Goal: Task Accomplishment & Management: Manage account settings

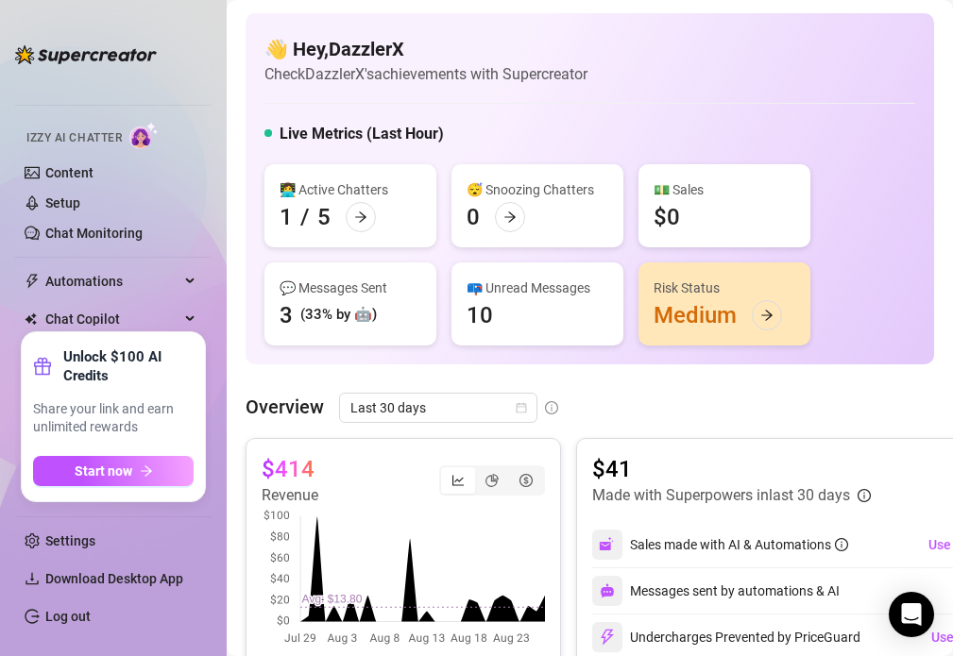
click at [796, 62] on div "👋 Hey, DazzlerX Check DazzlerX's achievements with Supercreator" at bounding box center [589, 61] width 651 height 50
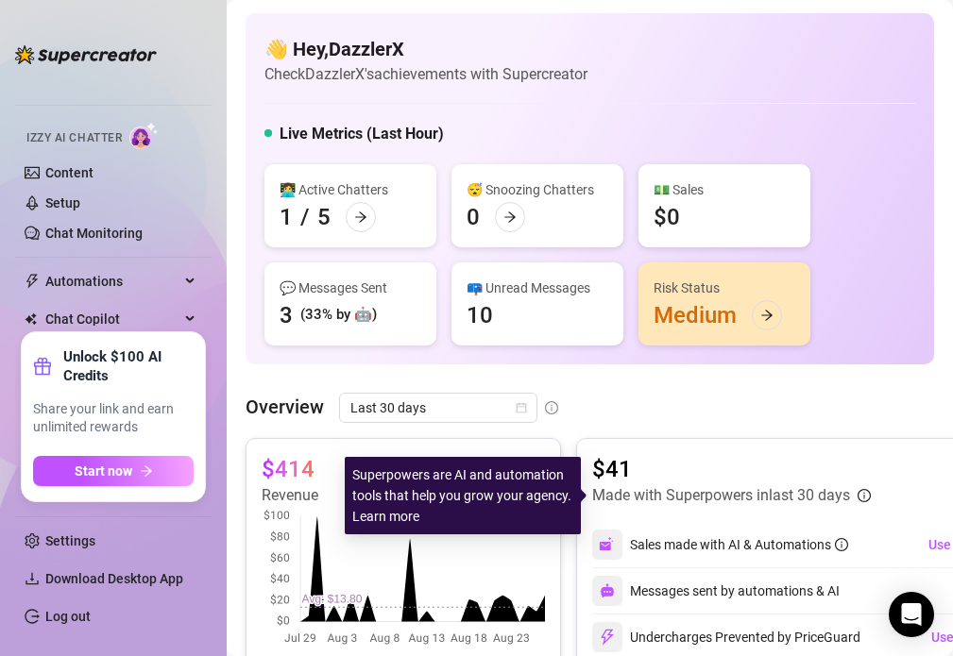
click at [735, 495] on article "Made with Superpowers in last 30 days" at bounding box center [721, 496] width 258 height 23
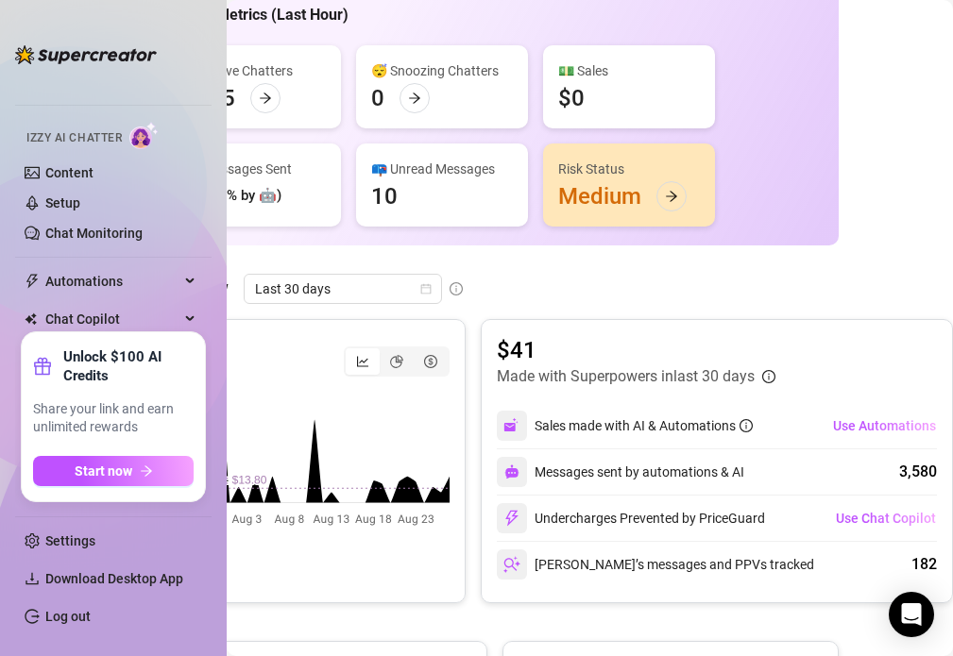
scroll to position [198, 95]
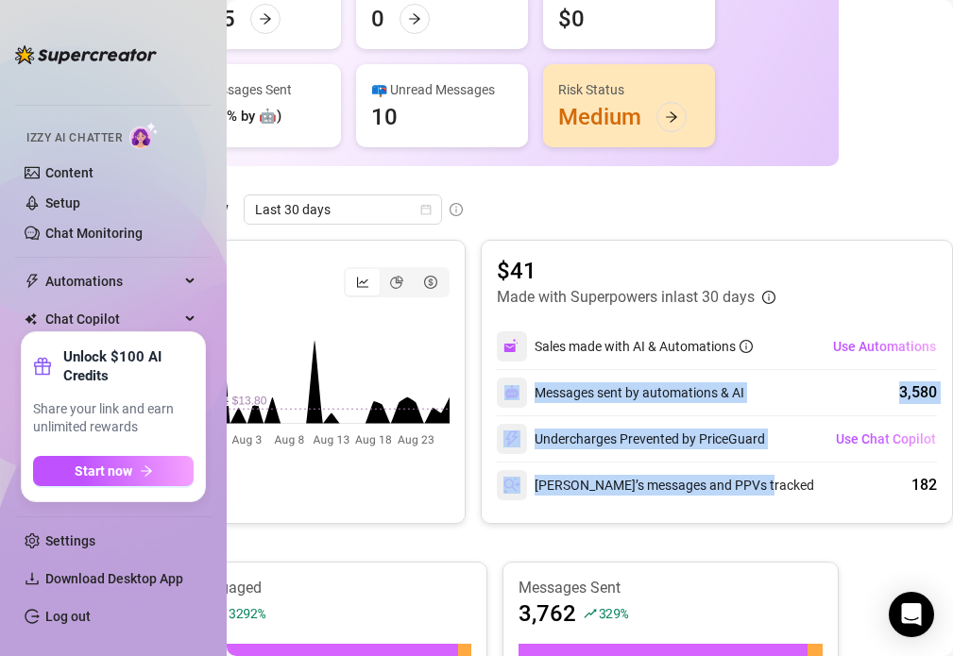
drag, startPoint x: 805, startPoint y: 383, endPoint x: 774, endPoint y: 527, distance: 147.8
click at [774, 527] on div "$414 Revenue $41 Made with Superpowers in last 30 days Sales made with AI & Aut…" at bounding box center [494, 655] width 689 height 831
drag, startPoint x: 865, startPoint y: 382, endPoint x: 822, endPoint y: 501, distance: 126.7
click at [822, 501] on div "Sales made with AI & Automations Use Automations Messages sent by automations &…" at bounding box center [717, 416] width 440 height 184
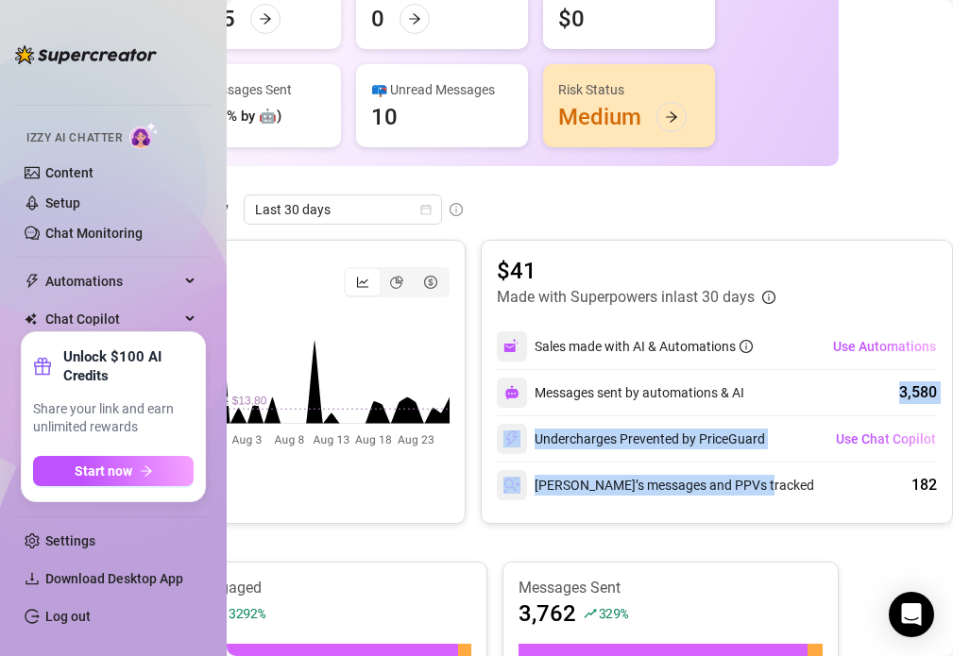
click at [822, 501] on div "Chatter’s messages and PPVs tracked 182" at bounding box center [717, 485] width 440 height 45
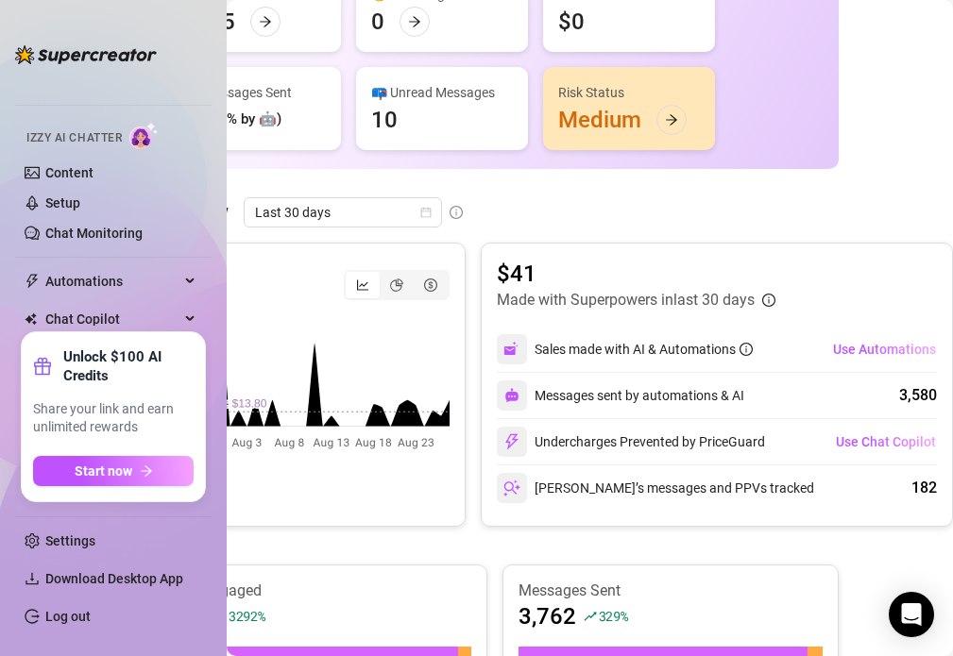
scroll to position [204, 95]
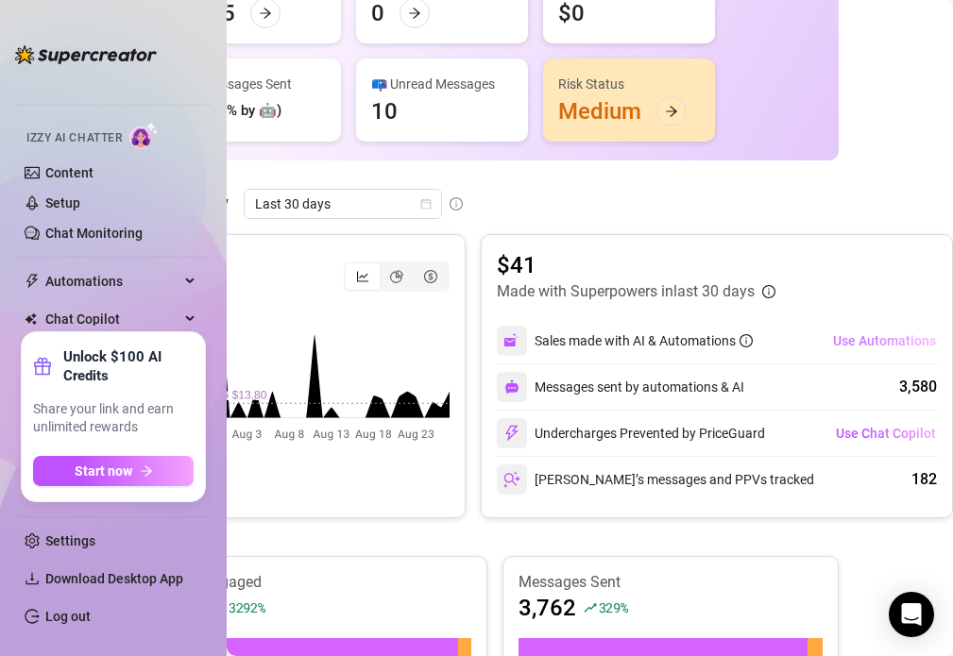
click at [886, 346] on span "Use Automations" at bounding box center [884, 340] width 103 height 15
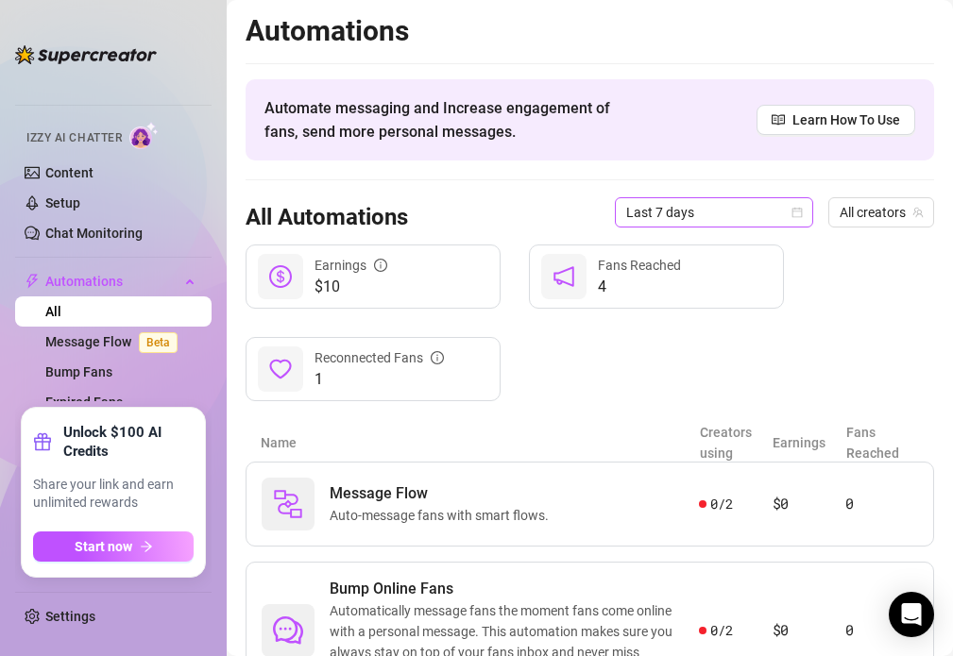
click at [774, 216] on span "Last 7 days" at bounding box center [714, 212] width 176 height 28
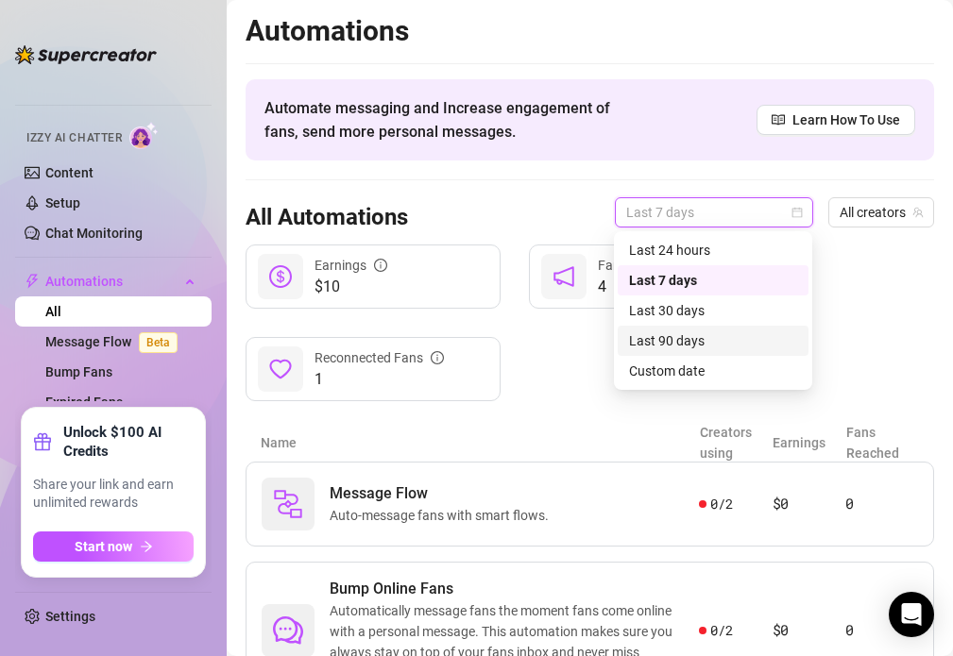
click at [687, 339] on div "Last 90 days" at bounding box center [713, 341] width 168 height 21
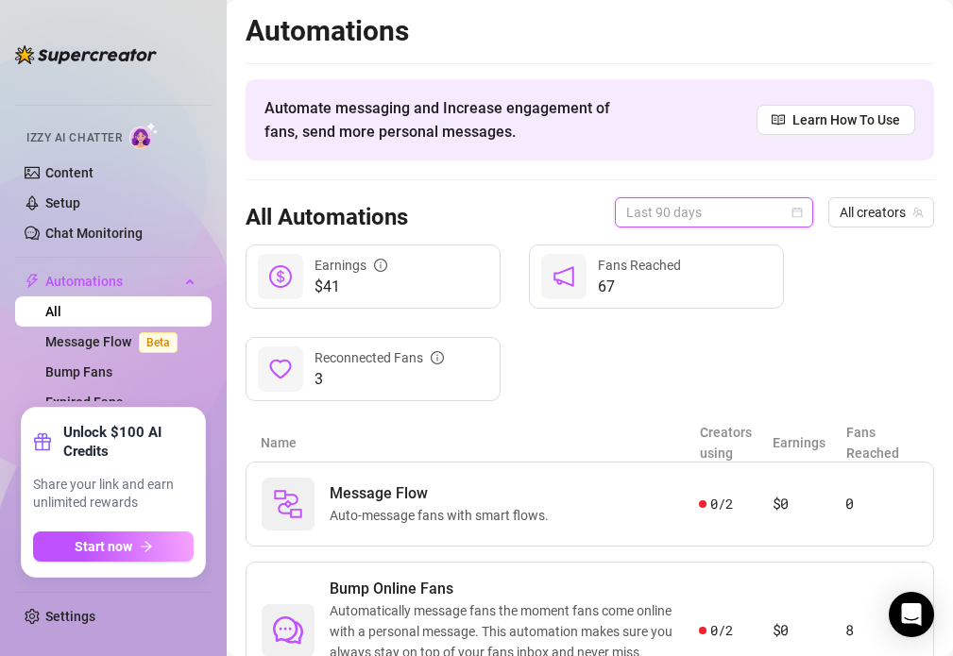
click at [722, 218] on span "Last 90 days" at bounding box center [714, 212] width 176 height 28
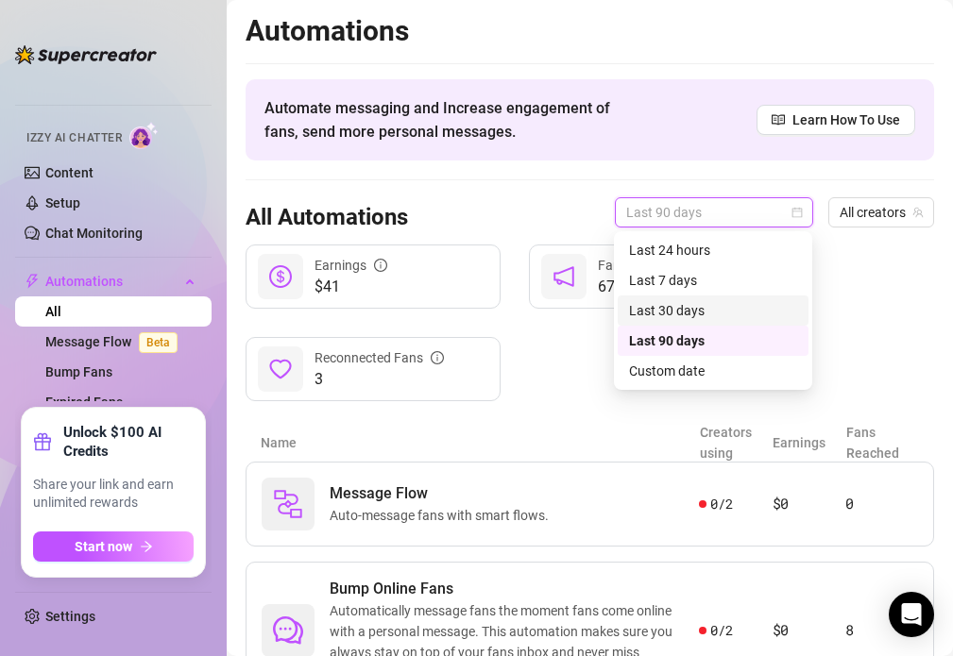
click at [683, 315] on div "Last 30 days" at bounding box center [713, 310] width 168 height 21
click at [742, 216] on span "Last 30 days" at bounding box center [714, 212] width 176 height 28
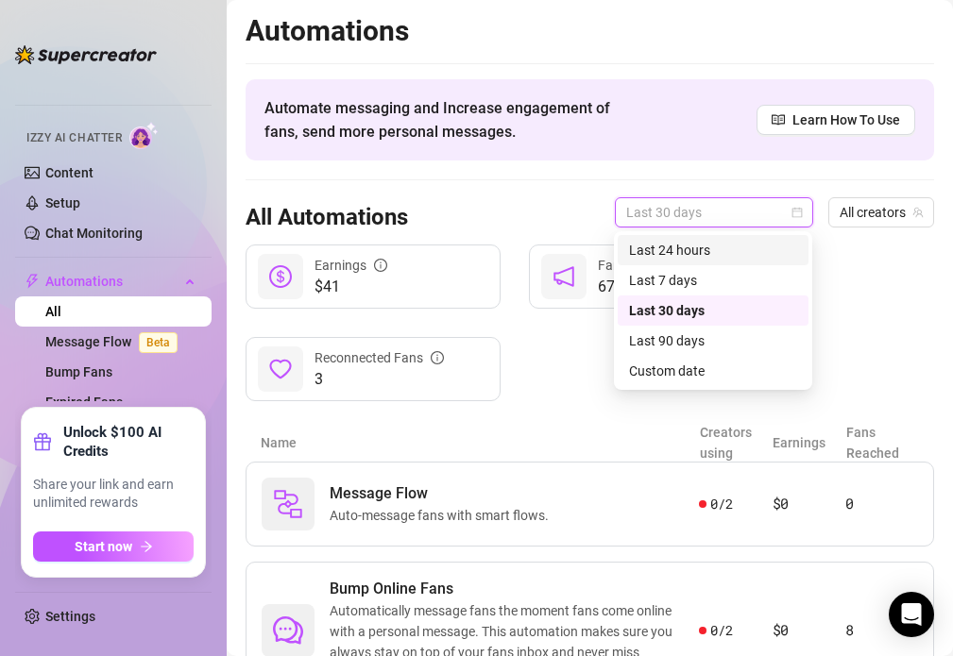
click at [779, 249] on div "Last 24 hours" at bounding box center [713, 250] width 168 height 21
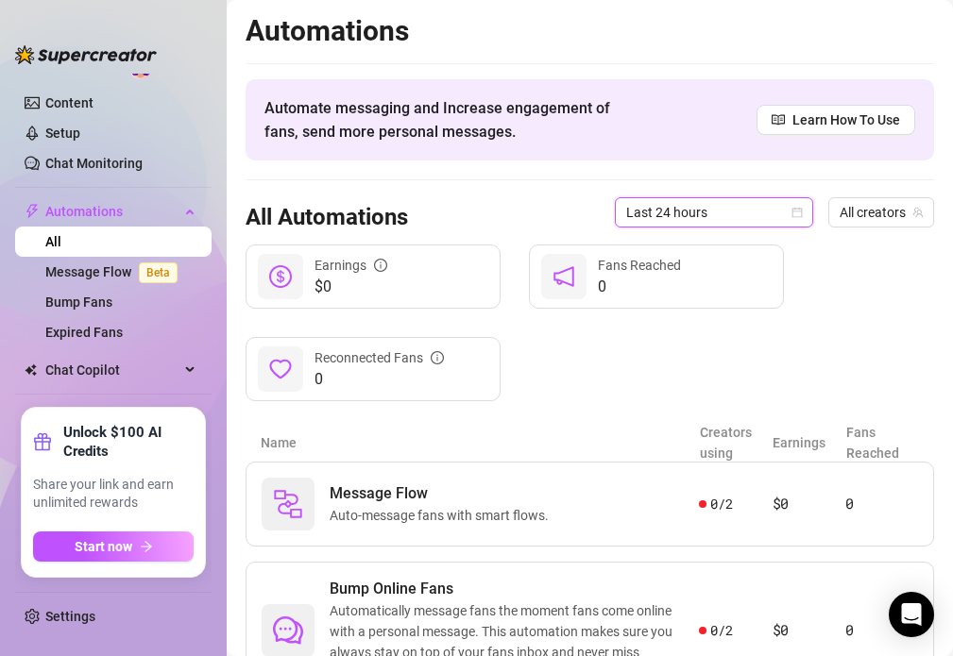
click at [529, 168] on div "Automations Automate messaging and Increase engagement of fans, send more perso…" at bounding box center [590, 412] width 689 height 798
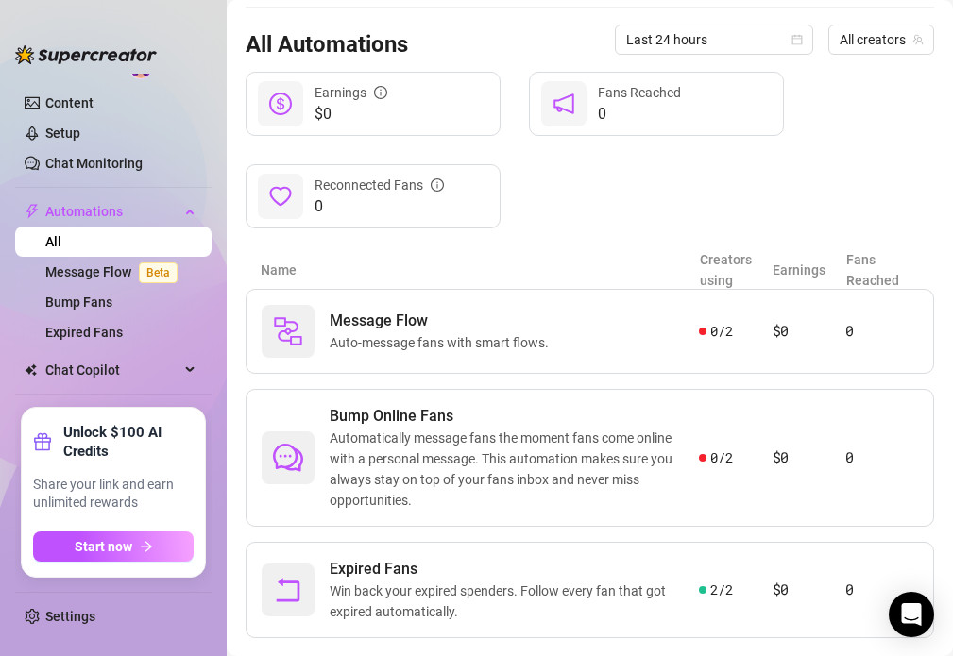
scroll to position [212, 0]
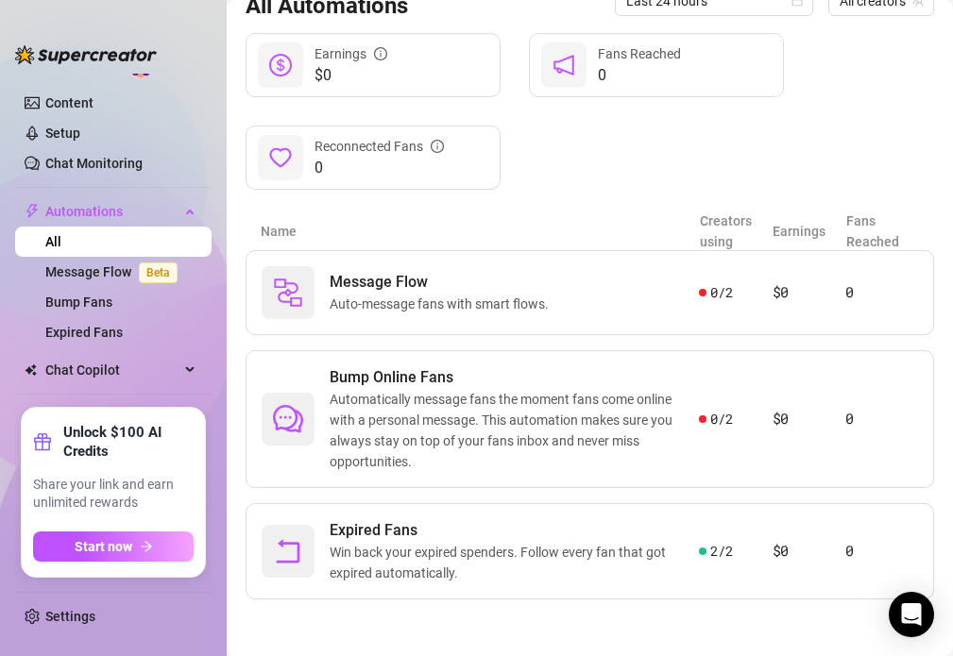
click at [157, 442] on strong "Unlock $100 AI Credits" at bounding box center [128, 442] width 130 height 38
drag, startPoint x: 120, startPoint y: 487, endPoint x: 147, endPoint y: 501, distance: 30.4
click at [147, 501] on span "Share your link and earn unlimited rewards" at bounding box center [113, 494] width 161 height 37
drag, startPoint x: 154, startPoint y: 503, endPoint x: 154, endPoint y: 475, distance: 27.4
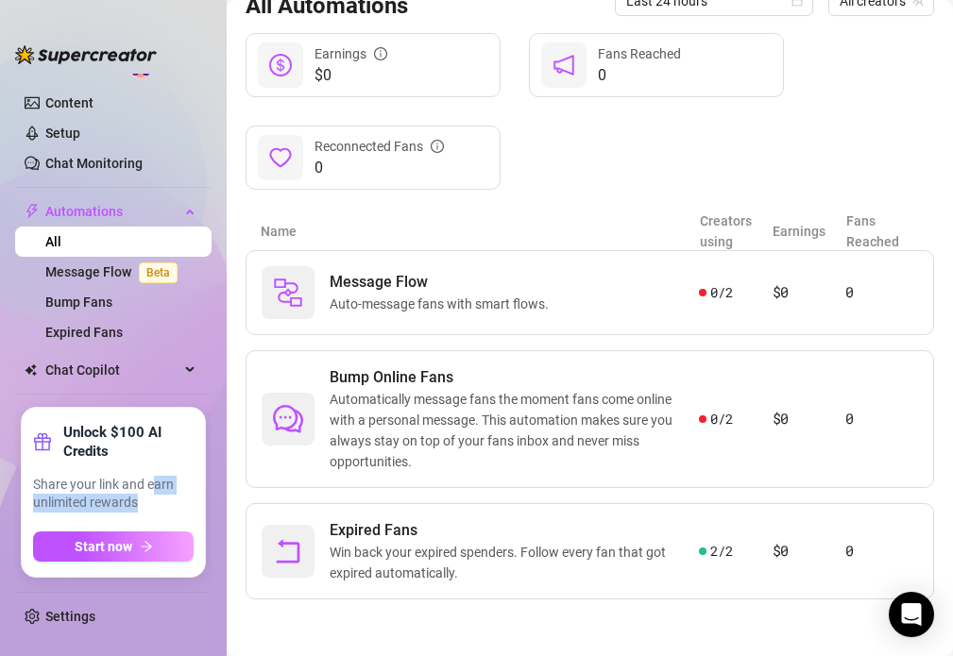
click at [154, 476] on span "Share your link and earn unlimited rewards" at bounding box center [113, 494] width 161 height 37
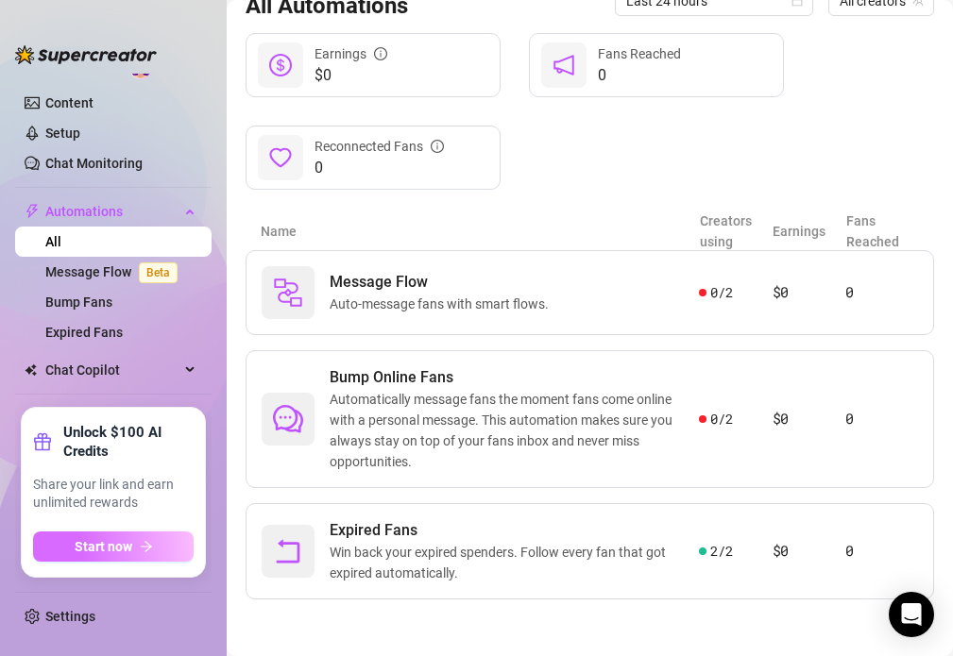
click at [132, 548] on button "Start now" at bounding box center [113, 547] width 161 height 30
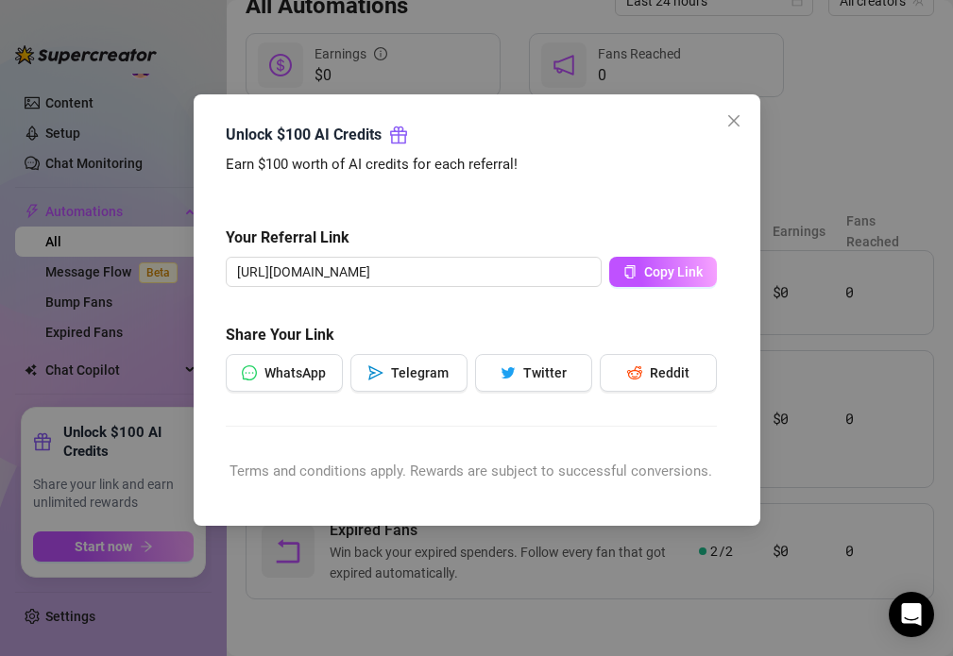
drag, startPoint x: 405, startPoint y: 204, endPoint x: 430, endPoint y: 175, distance: 38.2
click at [416, 185] on div "Earn $100 worth of AI credits for each referral! Your Referral Link https://sup…" at bounding box center [471, 326] width 491 height 344
drag, startPoint x: 440, startPoint y: 152, endPoint x: 466, endPoint y: 171, distance: 31.7
click at [466, 171] on div "Unlock $100 AI Credits Earn $100 worth of AI credits for each referral! Your Re…" at bounding box center [471, 310] width 491 height 375
click at [466, 171] on div "Earn $100 worth of AI credits for each referral!" at bounding box center [471, 165] width 491 height 23
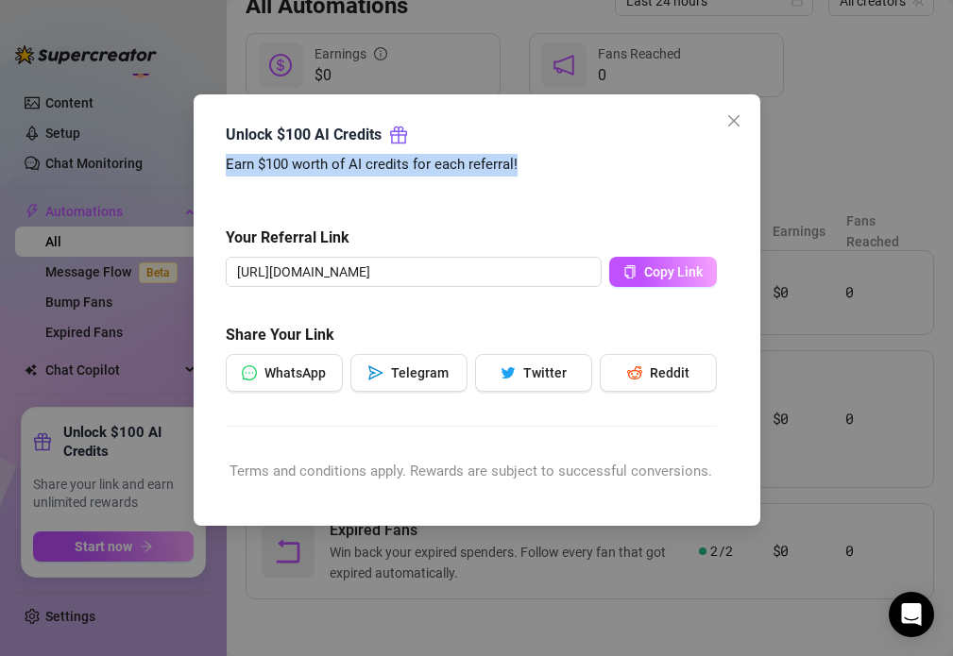
drag, startPoint x: 517, startPoint y: 179, endPoint x: 516, endPoint y: 144, distance: 35.9
click at [516, 144] on div "Unlock $100 AI Credits Earn $100 worth of AI credits for each referral! Your Re…" at bounding box center [471, 310] width 491 height 375
click at [516, 144] on div "Unlock $100 AI Credits" at bounding box center [471, 135] width 491 height 24
drag, startPoint x: 519, startPoint y: 130, endPoint x: 510, endPoint y: 179, distance: 49.8
click at [510, 179] on div "Unlock $100 AI Credits Earn $100 worth of AI credits for each referral! Your Re…" at bounding box center [471, 310] width 491 height 375
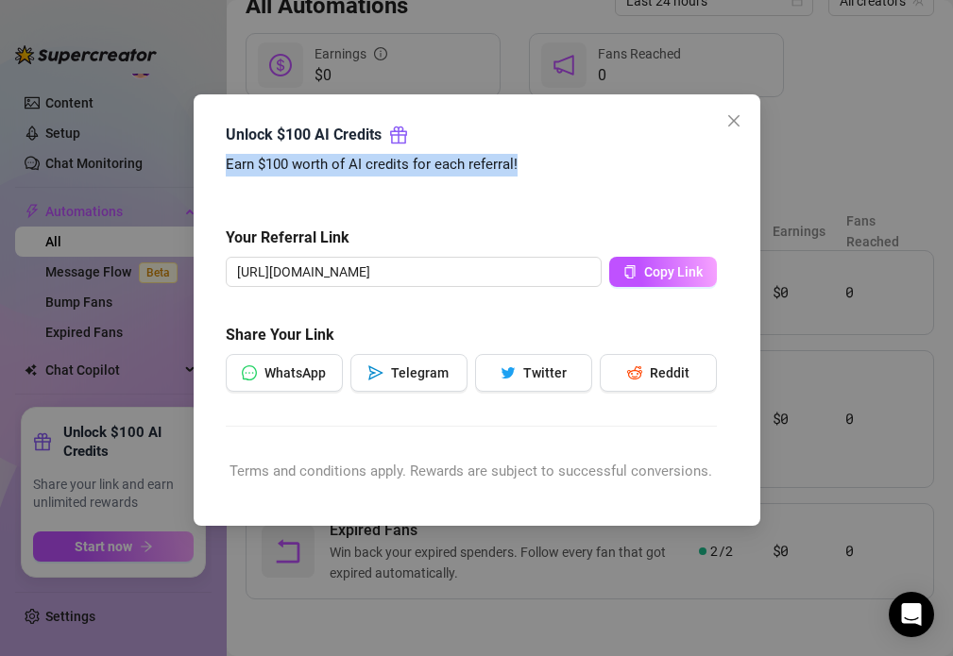
click at [510, 179] on div "Earn $100 worth of AI credits for each referral! Your Referral Link https://sup…" at bounding box center [471, 326] width 491 height 344
drag, startPoint x: 554, startPoint y: 159, endPoint x: 560, endPoint y: 128, distance: 30.8
click at [560, 128] on div "Unlock $100 AI Credits Earn $100 worth of AI credits for each referral! Your Re…" at bounding box center [471, 310] width 491 height 375
click at [560, 128] on div "Unlock $100 AI Credits" at bounding box center [471, 135] width 491 height 24
drag, startPoint x: 558, startPoint y: 127, endPoint x: 554, endPoint y: 172, distance: 45.5
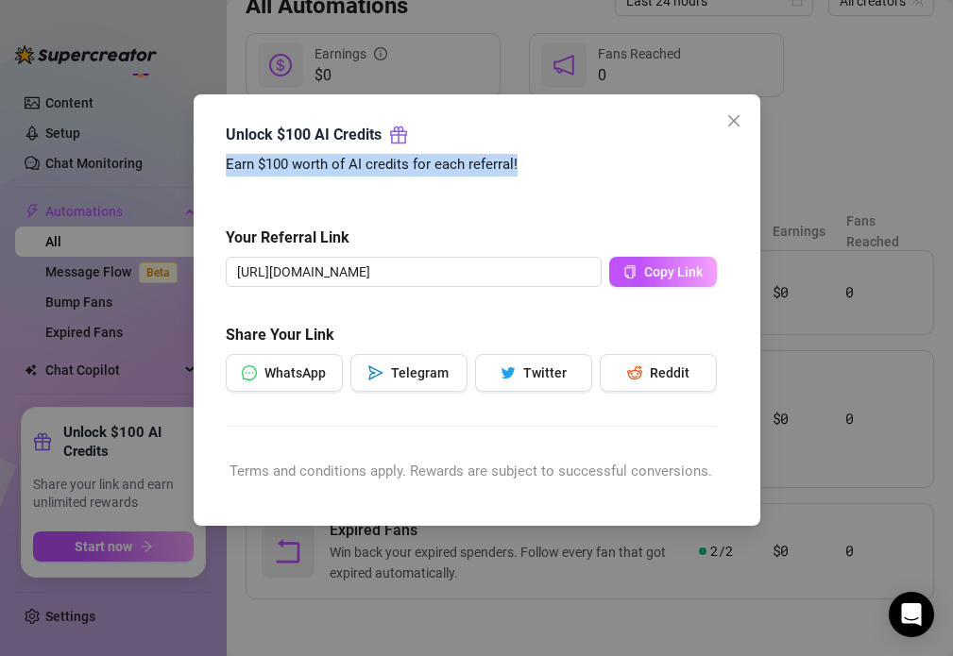
click at [554, 172] on div "Unlock $100 AI Credits Earn $100 worth of AI credits for each referral! Your Re…" at bounding box center [471, 310] width 491 height 375
click at [554, 172] on div "Earn $100 worth of AI credits for each referral!" at bounding box center [471, 165] width 491 height 23
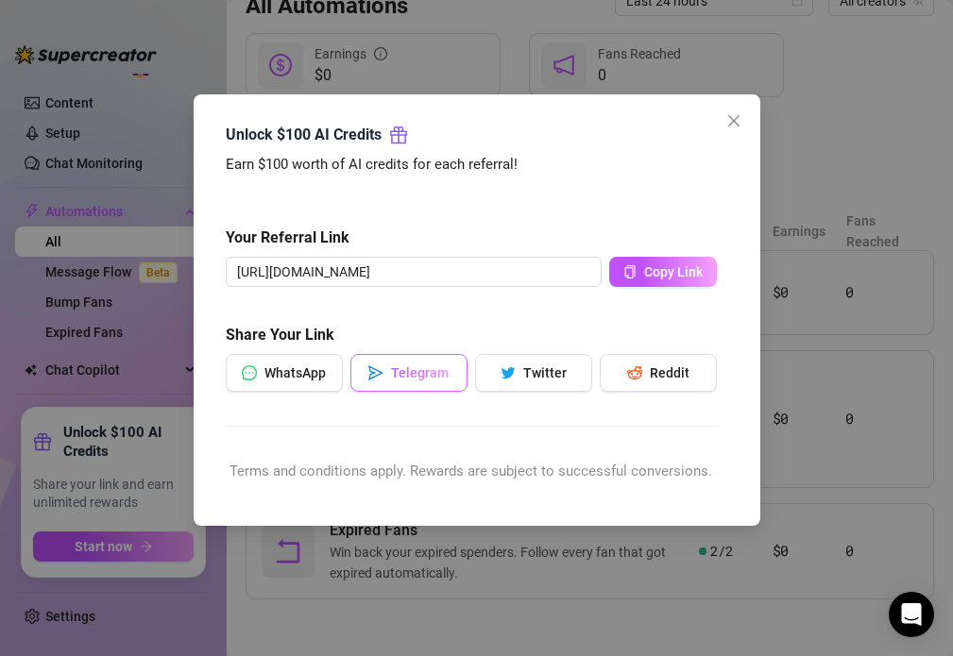
click at [390, 369] on button "Telegram" at bounding box center [408, 373] width 117 height 38
click at [647, 417] on div "Earn $100 worth of AI credits for each referral! Your Referral Link https://sup…" at bounding box center [471, 326] width 491 height 344
click at [666, 196] on div "Earn $100 worth of AI credits for each referral! Your Referral Link https://sup…" at bounding box center [471, 326] width 491 height 344
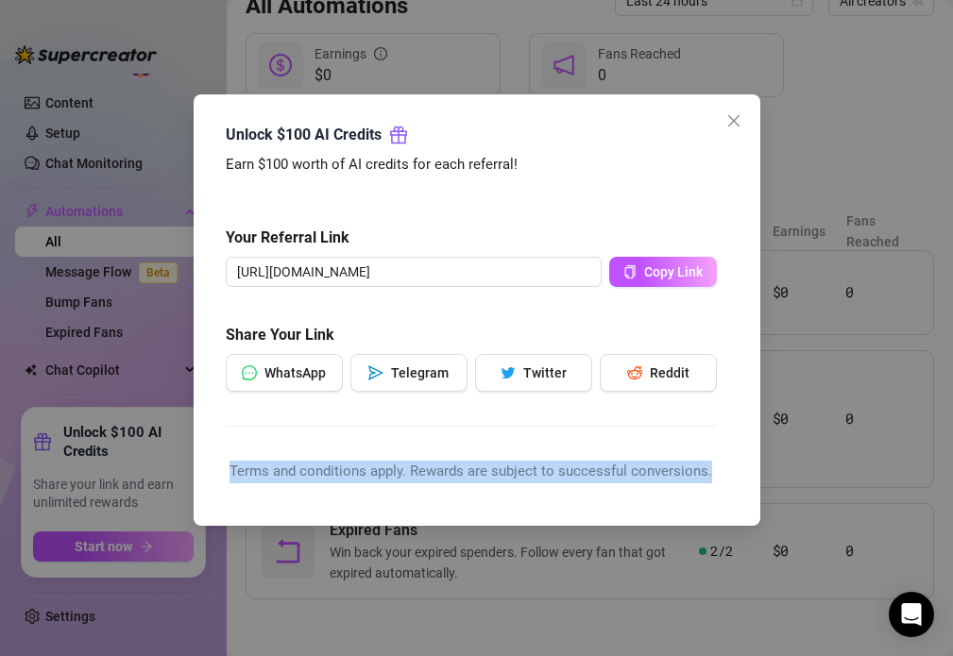
drag, startPoint x: 221, startPoint y: 452, endPoint x: 221, endPoint y: 507, distance: 54.8
click at [221, 507] on div "Unlock $100 AI Credits Earn $100 worth of AI credits for each referral! Your Re…" at bounding box center [477, 310] width 567 height 432
click at [741, 125] on span "Close" at bounding box center [734, 120] width 30 height 15
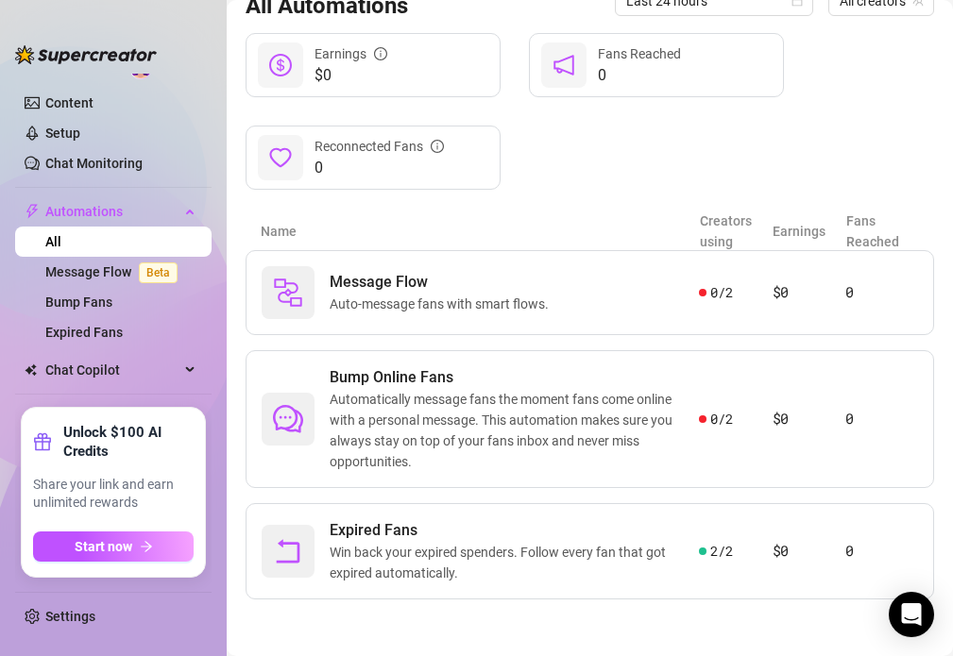
click at [733, 141] on div "$0 Earnings 0 Fans Reached 0 Reconnected Fans" at bounding box center [590, 111] width 689 height 157
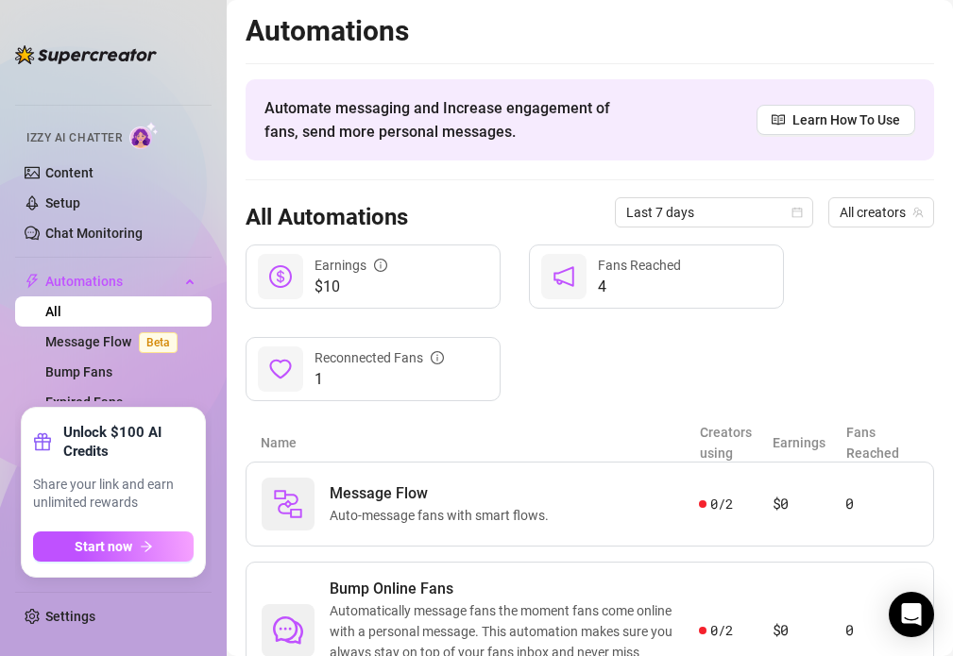
click at [92, 487] on span "Share your link and earn unlimited rewards" at bounding box center [113, 494] width 161 height 37
click at [91, 493] on span "Share your link and earn unlimited rewards" at bounding box center [113, 494] width 161 height 37
click at [90, 564] on div "Unlock $100 AI Credits Share your link and earn unlimited rewards Start now" at bounding box center [113, 492] width 183 height 169
click at [94, 551] on span "Start now" at bounding box center [104, 546] width 58 height 15
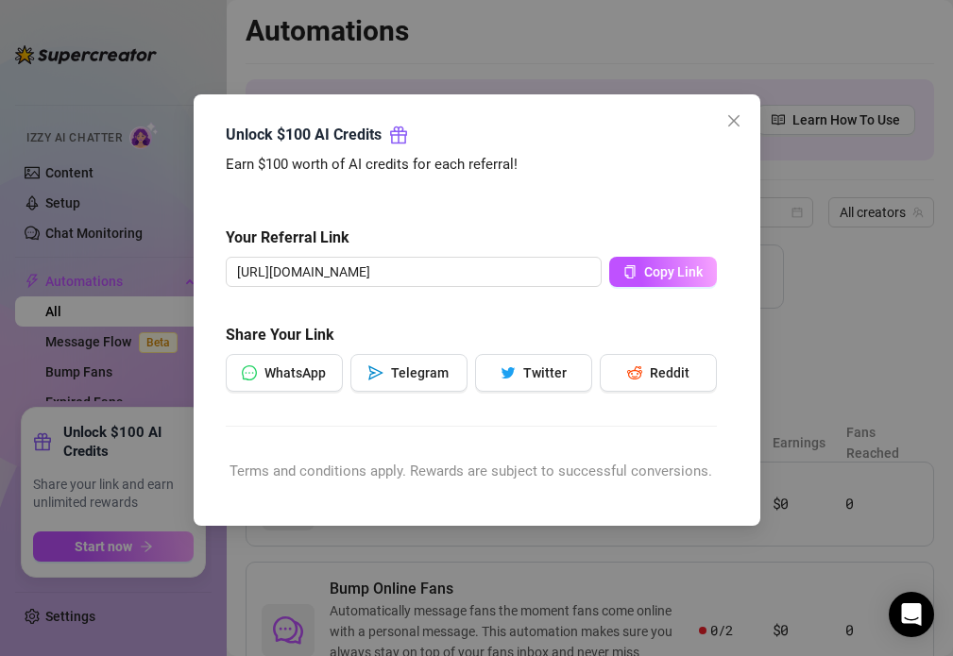
click at [794, 345] on div "Unlock $100 AI Credits Earn $100 worth of AI credits for each referral! Your Re…" at bounding box center [476, 328] width 953 height 656
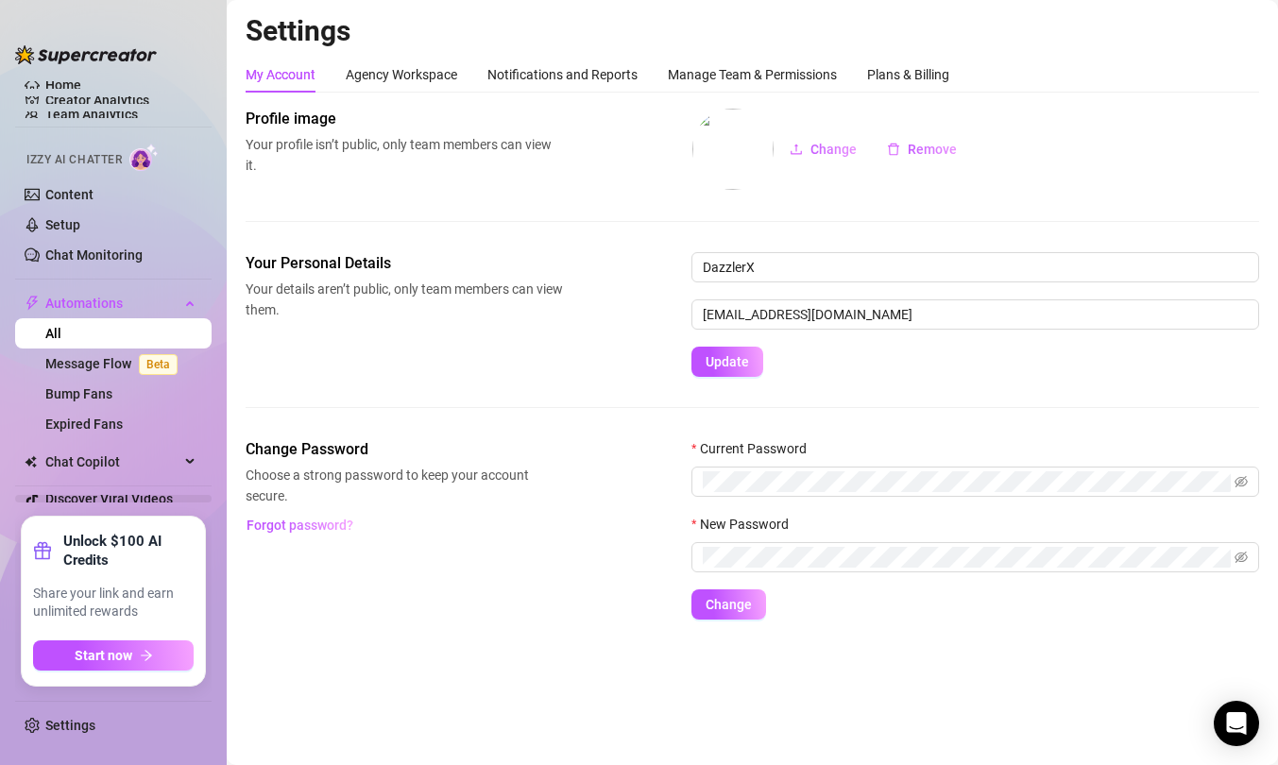
click at [106, 495] on link "Discover Viral Videos" at bounding box center [109, 498] width 128 height 15
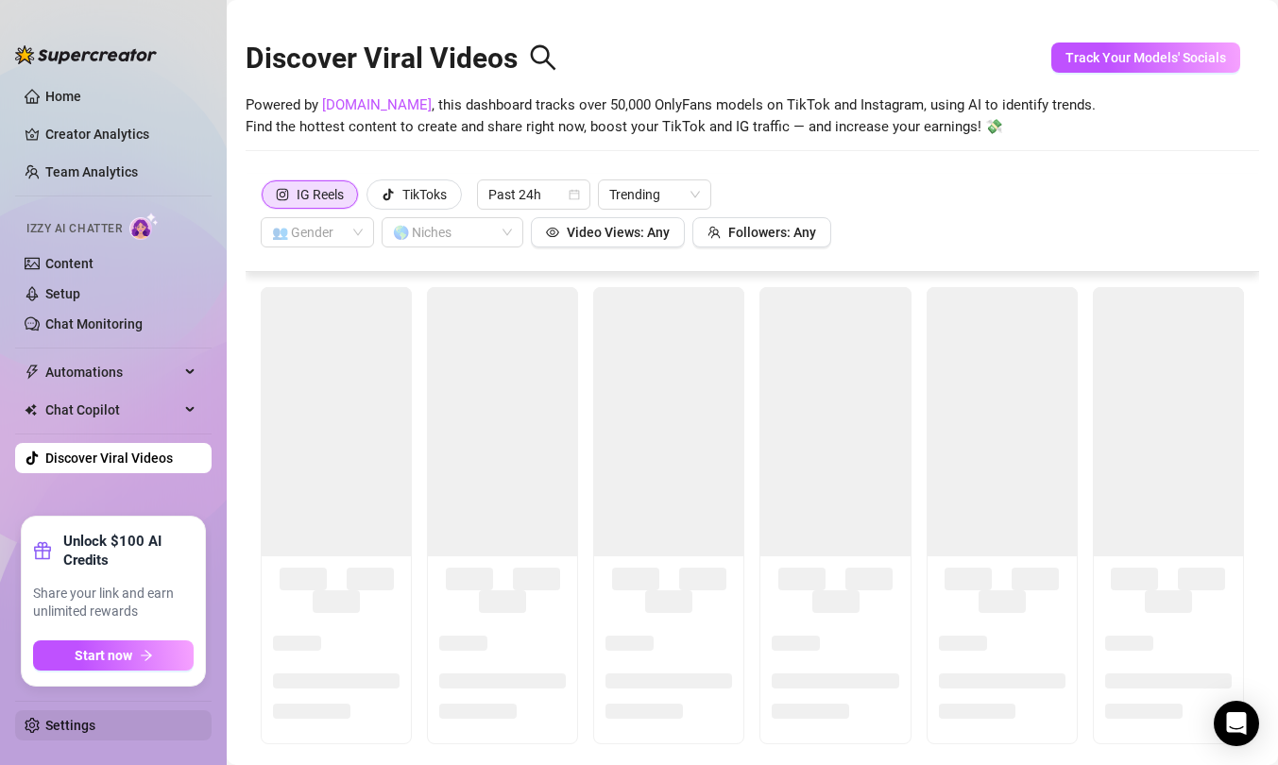
click at [45, 656] on link "Settings" at bounding box center [70, 725] width 50 height 15
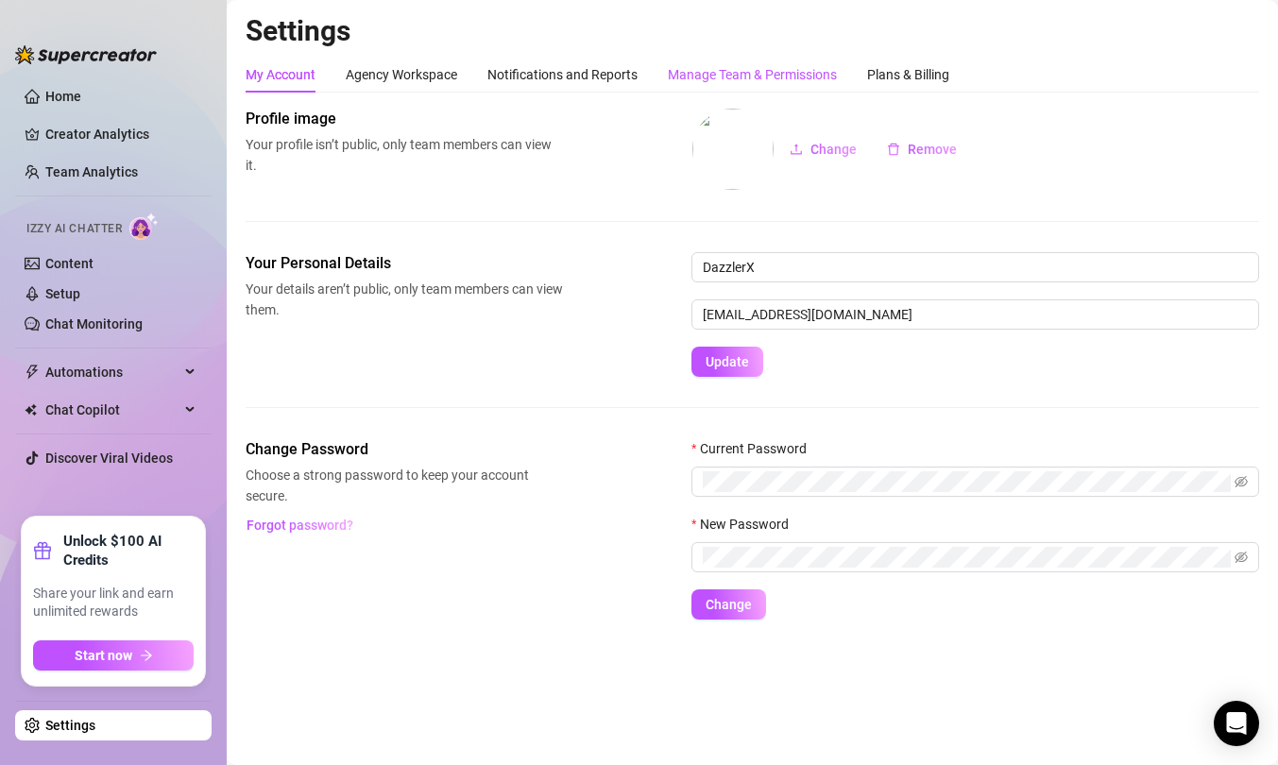
click at [701, 66] on div "Manage Team & Permissions" at bounding box center [752, 74] width 169 height 21
click at [882, 64] on div "Plans & Billing" at bounding box center [908, 74] width 82 height 21
click at [893, 79] on div "Plans & Billing" at bounding box center [908, 74] width 82 height 21
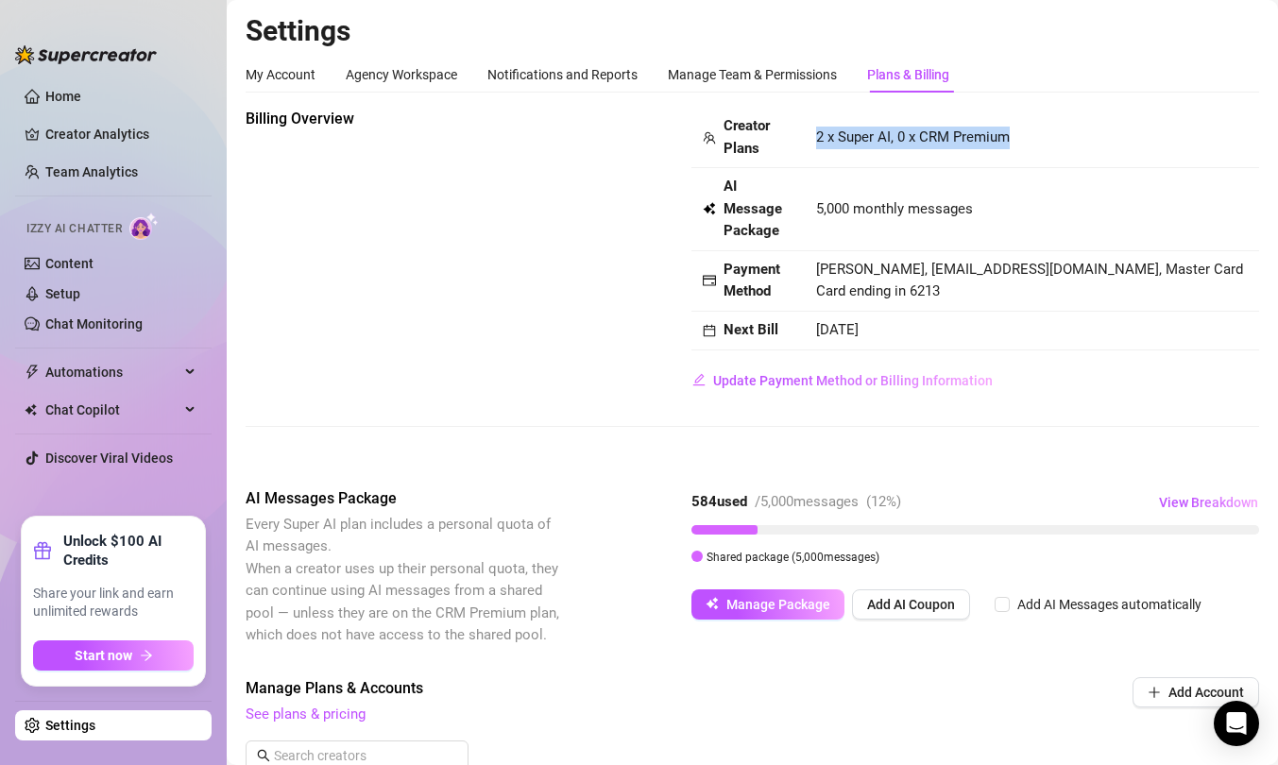
drag, startPoint x: 879, startPoint y: 125, endPoint x: 878, endPoint y: 162, distance: 37.8
click at [878, 162] on td "2 x Super AI, 0 x CRM Premium" at bounding box center [1032, 138] width 454 height 60
drag, startPoint x: 878, startPoint y: 162, endPoint x: 884, endPoint y: 111, distance: 51.3
click at [884, 111] on td "2 x Super AI, 0 x CRM Premium" at bounding box center [1032, 138] width 454 height 60
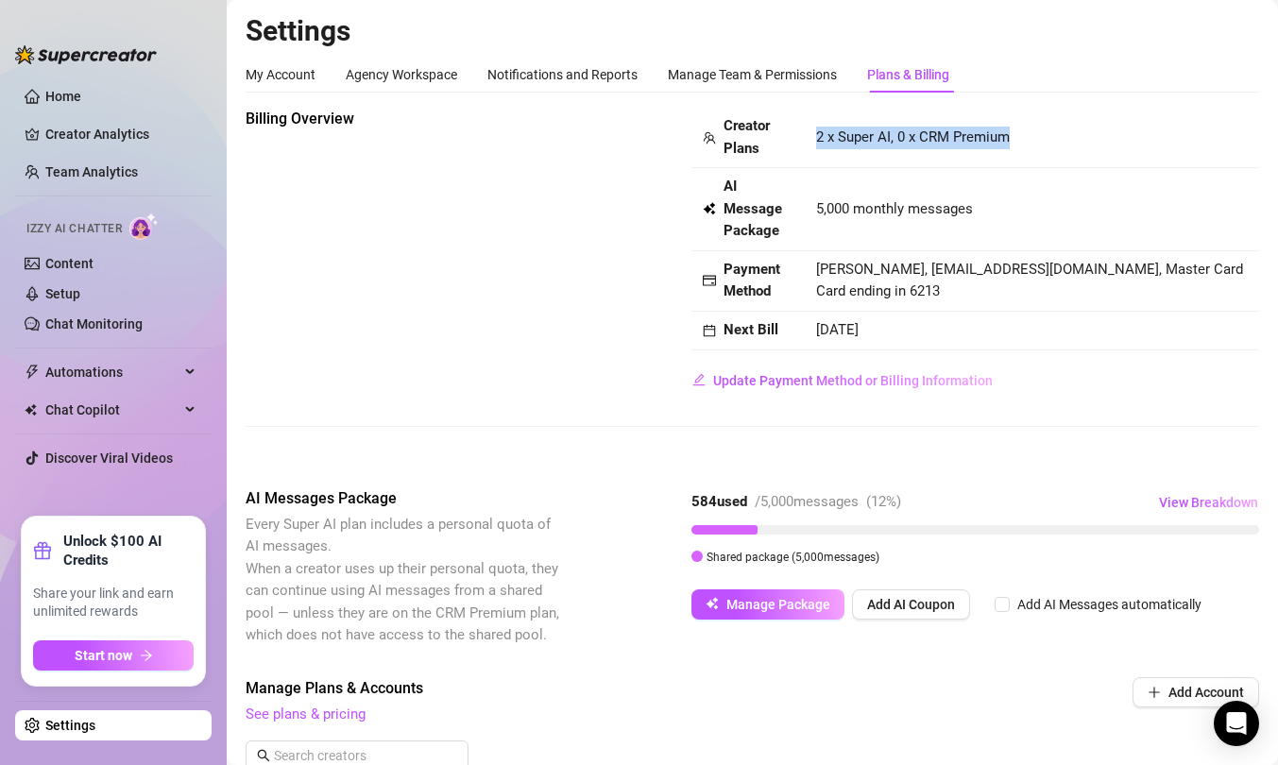
click at [884, 112] on td "2 x Super AI, 0 x CRM Premium" at bounding box center [1032, 138] width 454 height 60
drag, startPoint x: 884, startPoint y: 112, endPoint x: 875, endPoint y: 164, distance: 52.8
click at [875, 164] on td "2 x Super AI, 0 x CRM Premium" at bounding box center [1032, 138] width 454 height 60
drag, startPoint x: 872, startPoint y: 165, endPoint x: 875, endPoint y: 117, distance: 48.3
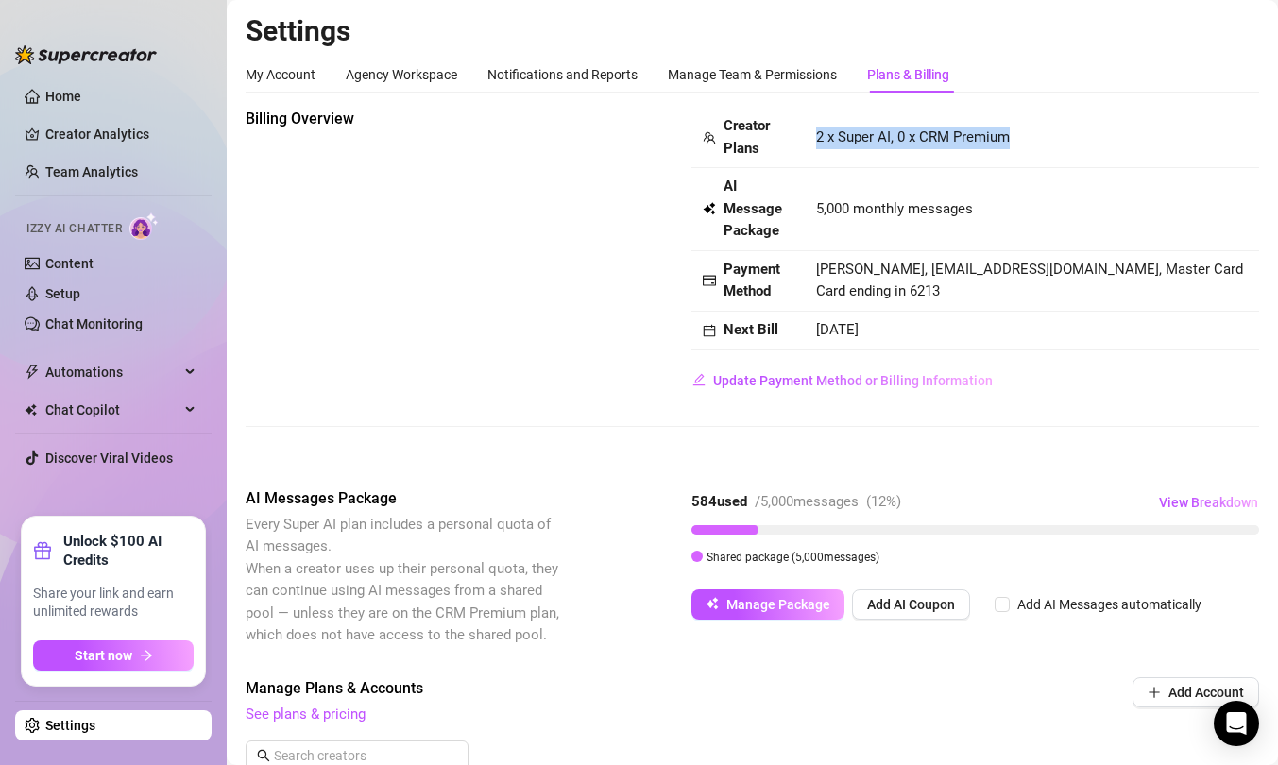
click at [875, 117] on td "2 x Super AI, 0 x CRM Premium" at bounding box center [1032, 138] width 454 height 60
drag, startPoint x: 876, startPoint y: 117, endPoint x: 868, endPoint y: 156, distance: 39.5
click at [868, 156] on td "2 x Super AI, 0 x CRM Premium" at bounding box center [1032, 138] width 454 height 60
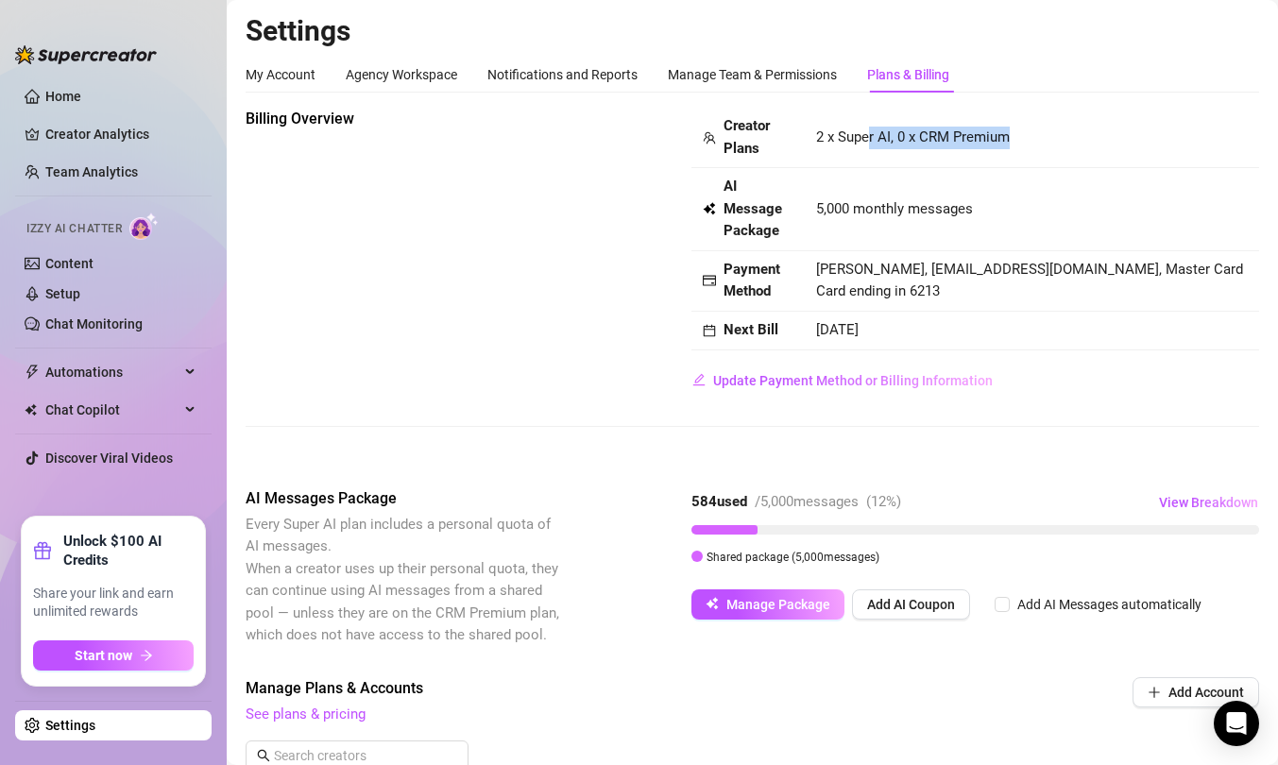
drag, startPoint x: 868, startPoint y: 158, endPoint x: 868, endPoint y: 139, distance: 18.9
click at [868, 139] on td "2 x Super AI, 0 x CRM Premium" at bounding box center [1032, 138] width 454 height 60
click at [868, 139] on span "2 x Super AI, 0 x CRM Premium" at bounding box center [913, 136] width 194 height 17
drag, startPoint x: 868, startPoint y: 129, endPoint x: 865, endPoint y: 163, distance: 34.1
click at [865, 163] on td "2 x Super AI, 0 x CRM Premium" at bounding box center [1032, 138] width 454 height 60
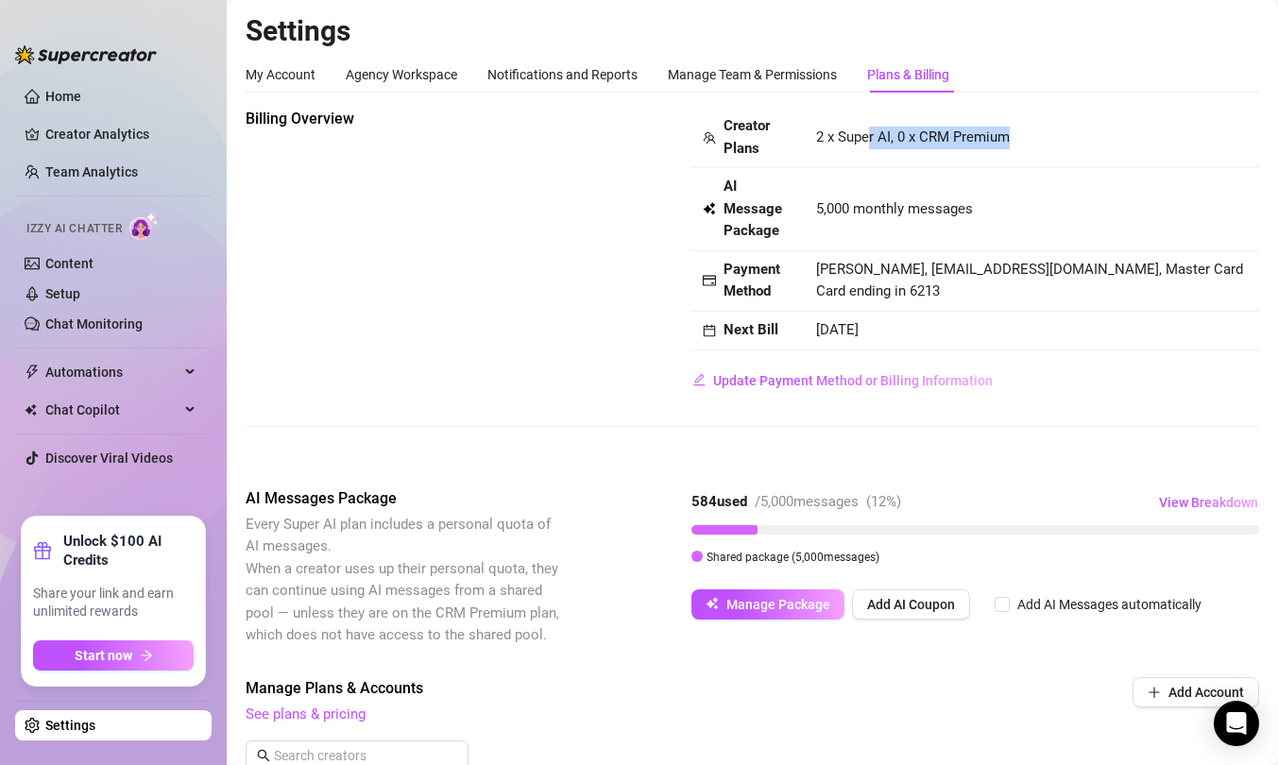
click at [865, 163] on td "2 x Super AI, 0 x CRM Premium" at bounding box center [1032, 138] width 454 height 60
drag, startPoint x: 856, startPoint y: 167, endPoint x: 857, endPoint y: 122, distance: 45.3
click at [857, 122] on td "2 x Super AI, 0 x CRM Premium" at bounding box center [1032, 138] width 454 height 60
drag, startPoint x: 857, startPoint y: 122, endPoint x: 850, endPoint y: 165, distance: 43.9
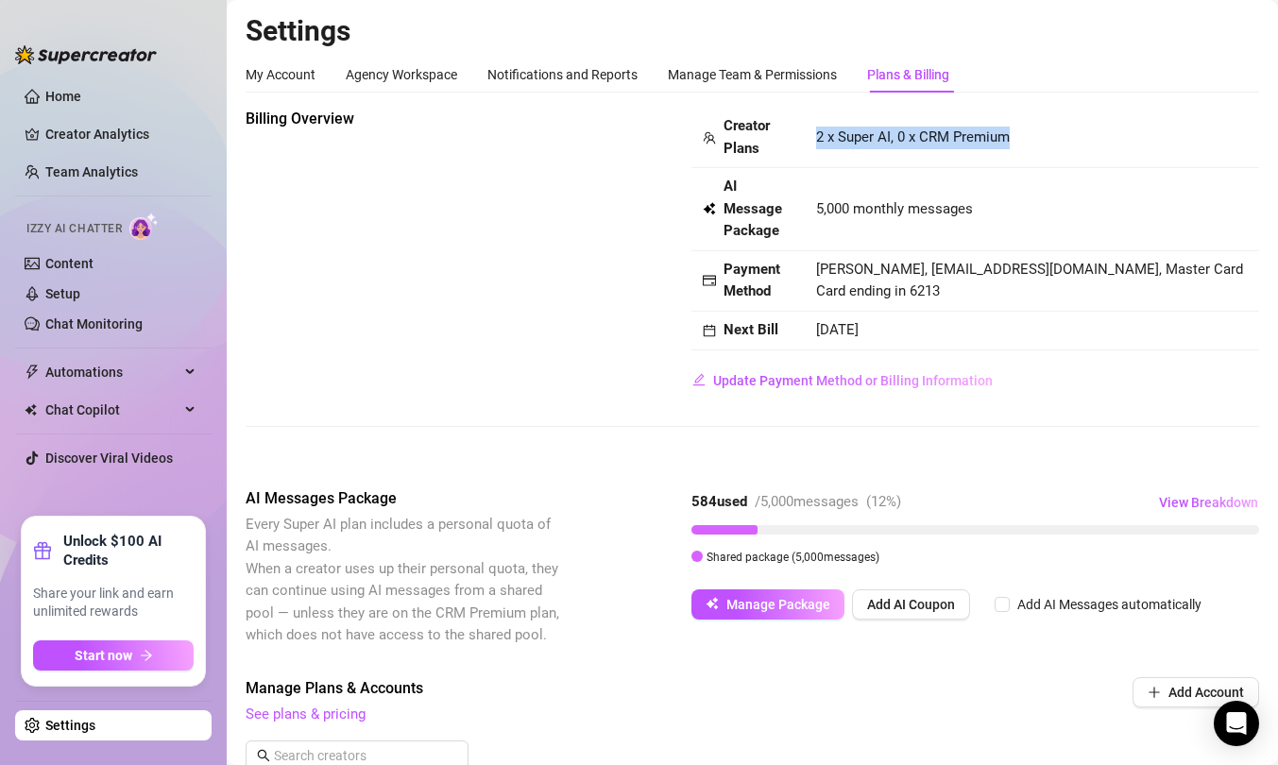
click at [850, 165] on td "2 x Super AI, 0 x CRM Premium" at bounding box center [1032, 138] width 454 height 60
drag, startPoint x: 849, startPoint y: 165, endPoint x: 850, endPoint y: 127, distance: 38.7
click at [850, 127] on td "2 x Super AI, 0 x CRM Premium" at bounding box center [1032, 138] width 454 height 60
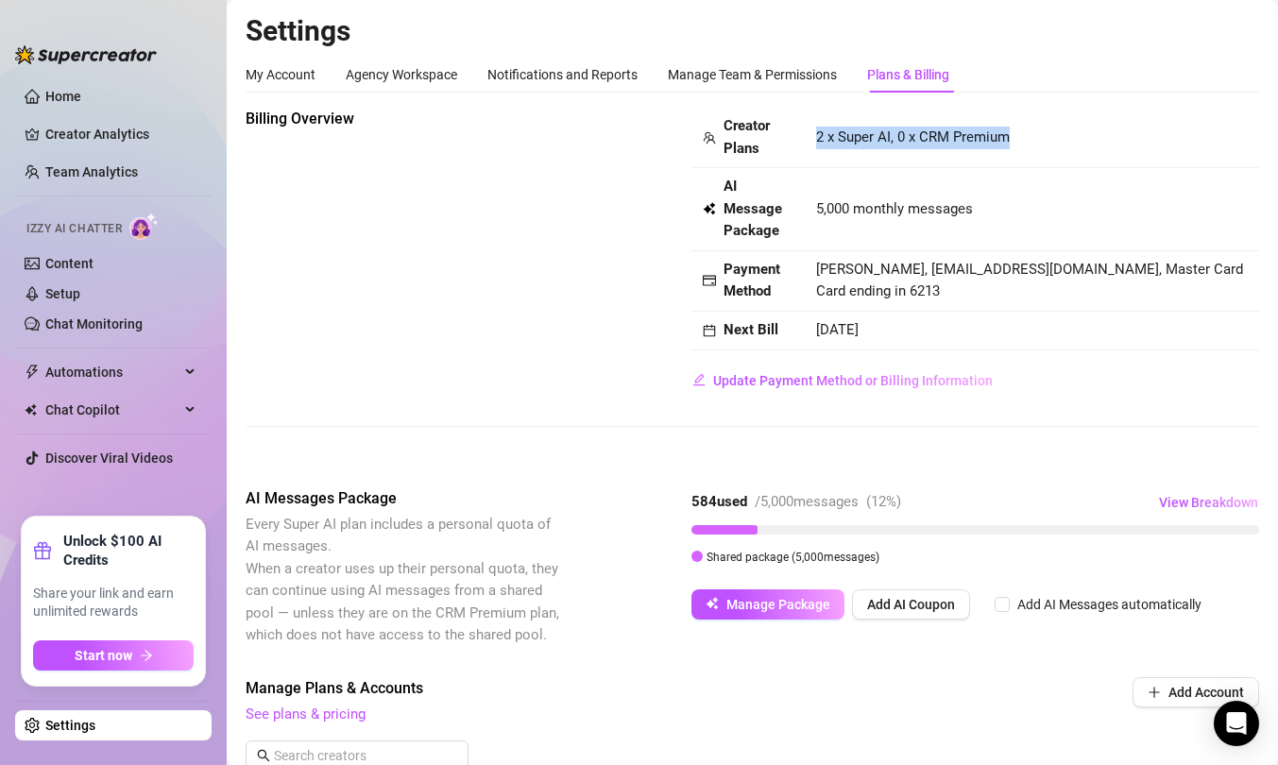
drag, startPoint x: 852, startPoint y: 118, endPoint x: 847, endPoint y: 162, distance: 44.6
click at [847, 162] on td "2 x Super AI, 0 x CRM Premium" at bounding box center [1032, 138] width 454 height 60
drag, startPoint x: 843, startPoint y: 166, endPoint x: 843, endPoint y: 129, distance: 36.8
click at [843, 129] on td "2 x Super AI, 0 x CRM Premium" at bounding box center [1032, 138] width 454 height 60
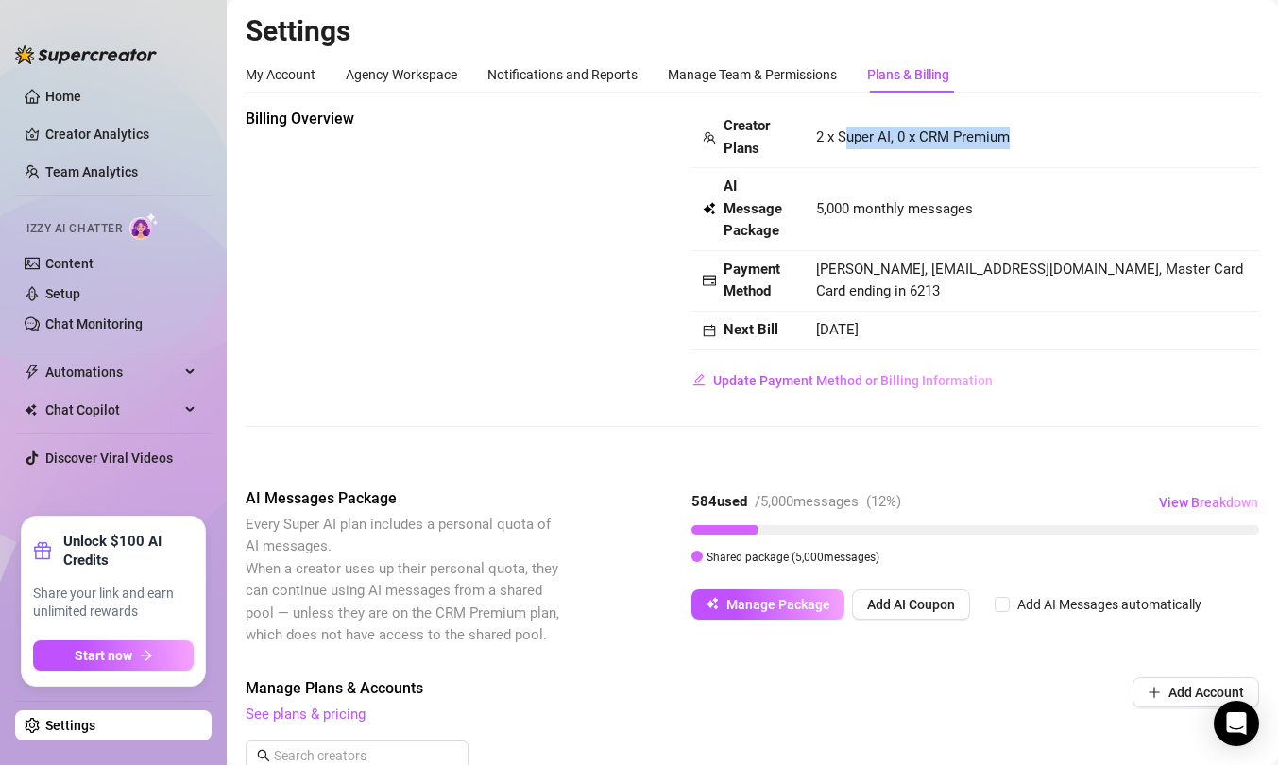
click at [843, 129] on span "2 x Super AI, 0 x CRM Premium" at bounding box center [913, 136] width 194 height 17
drag, startPoint x: 853, startPoint y: 111, endPoint x: 847, endPoint y: 156, distance: 45.7
click at [847, 156] on td "2 x Super AI, 0 x CRM Premium" at bounding box center [1032, 138] width 454 height 60
drag, startPoint x: 842, startPoint y: 158, endPoint x: 842, endPoint y: 126, distance: 32.1
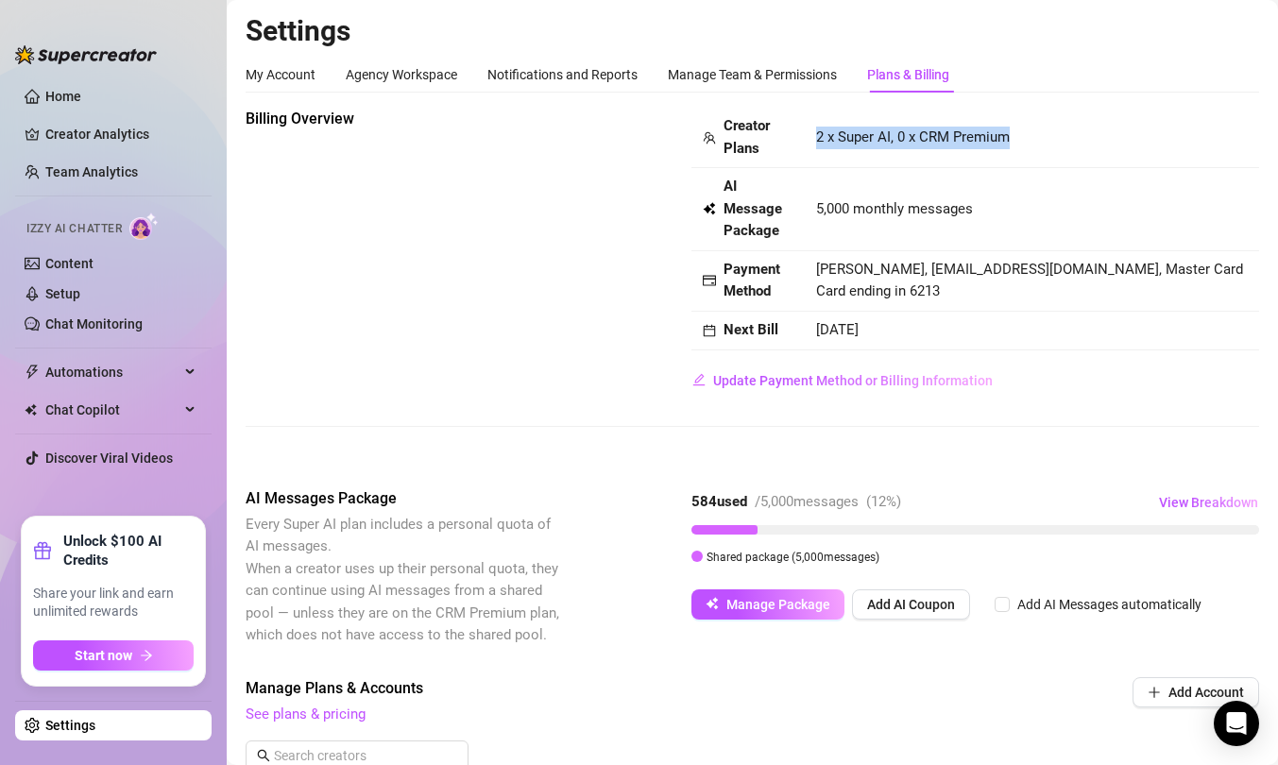
click at [842, 126] on td "2 x Super AI, 0 x CRM Premium" at bounding box center [1032, 138] width 454 height 60
drag, startPoint x: 843, startPoint y: 118, endPoint x: 839, endPoint y: 163, distance: 45.6
click at [839, 163] on td "2 x Super AI, 0 x CRM Premium" at bounding box center [1032, 138] width 454 height 60
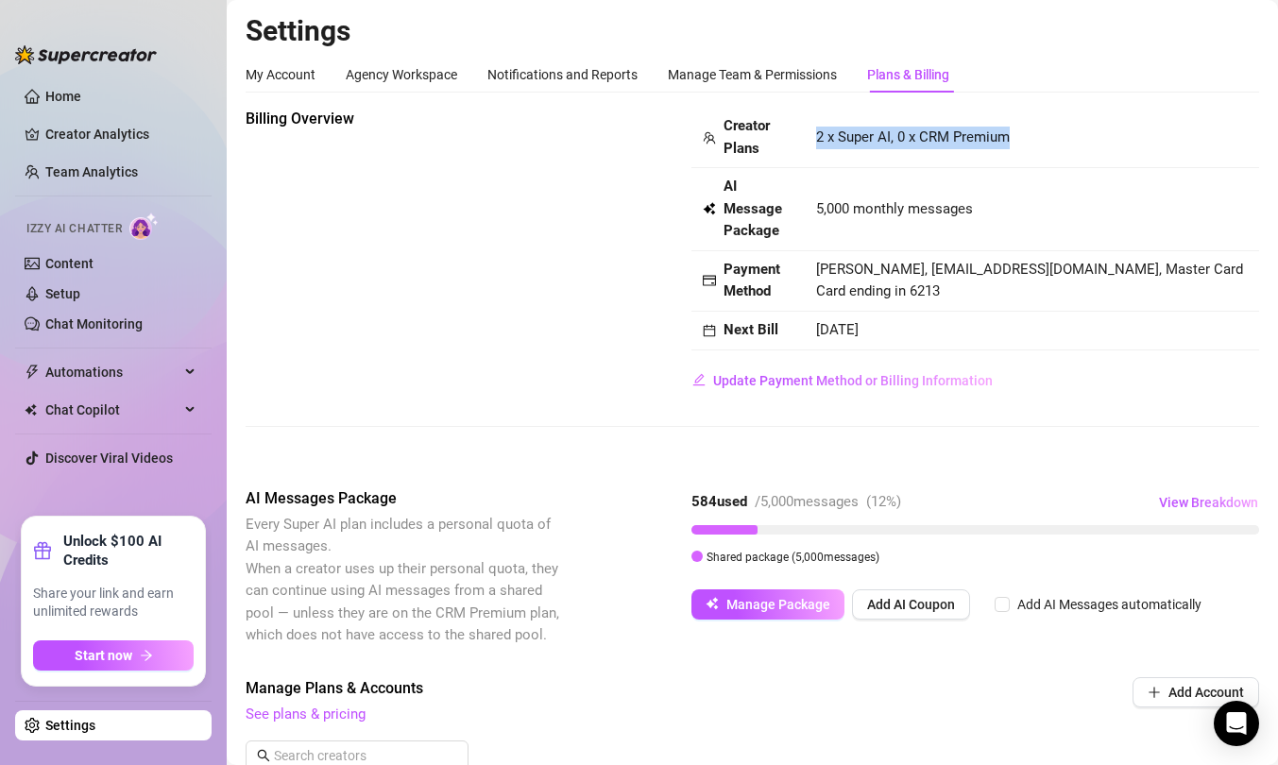
drag, startPoint x: 839, startPoint y: 163, endPoint x: 839, endPoint y: 113, distance: 50.1
click at [839, 113] on td "2 x Super AI, 0 x CRM Premium" at bounding box center [1032, 138] width 454 height 60
drag, startPoint x: 839, startPoint y: 116, endPoint x: 830, endPoint y: 164, distance: 48.9
click at [830, 165] on td "2 x Super AI, 0 x CRM Premium" at bounding box center [1032, 138] width 454 height 60
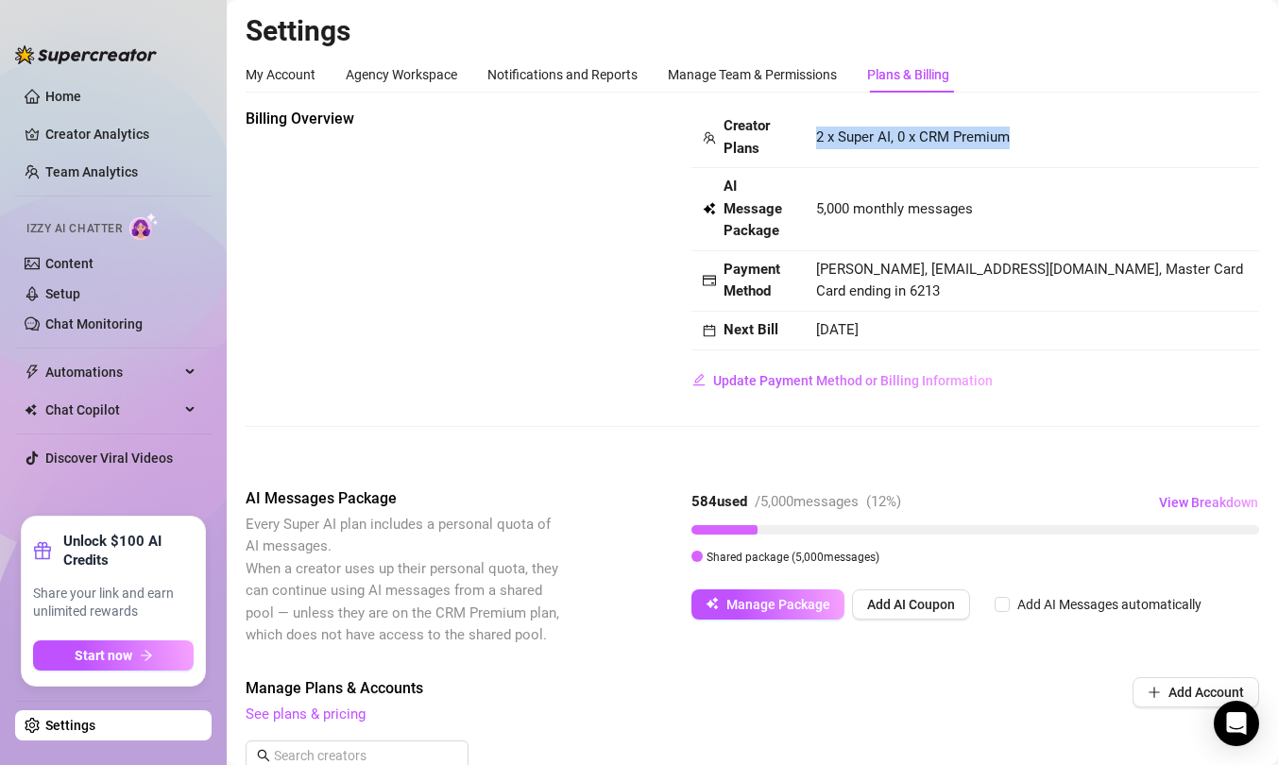
click at [830, 164] on td "2 x Super AI, 0 x CRM Premium" at bounding box center [1032, 138] width 454 height 60
click at [738, 381] on span "Update Payment Method or Billing Information" at bounding box center [853, 380] width 280 height 15
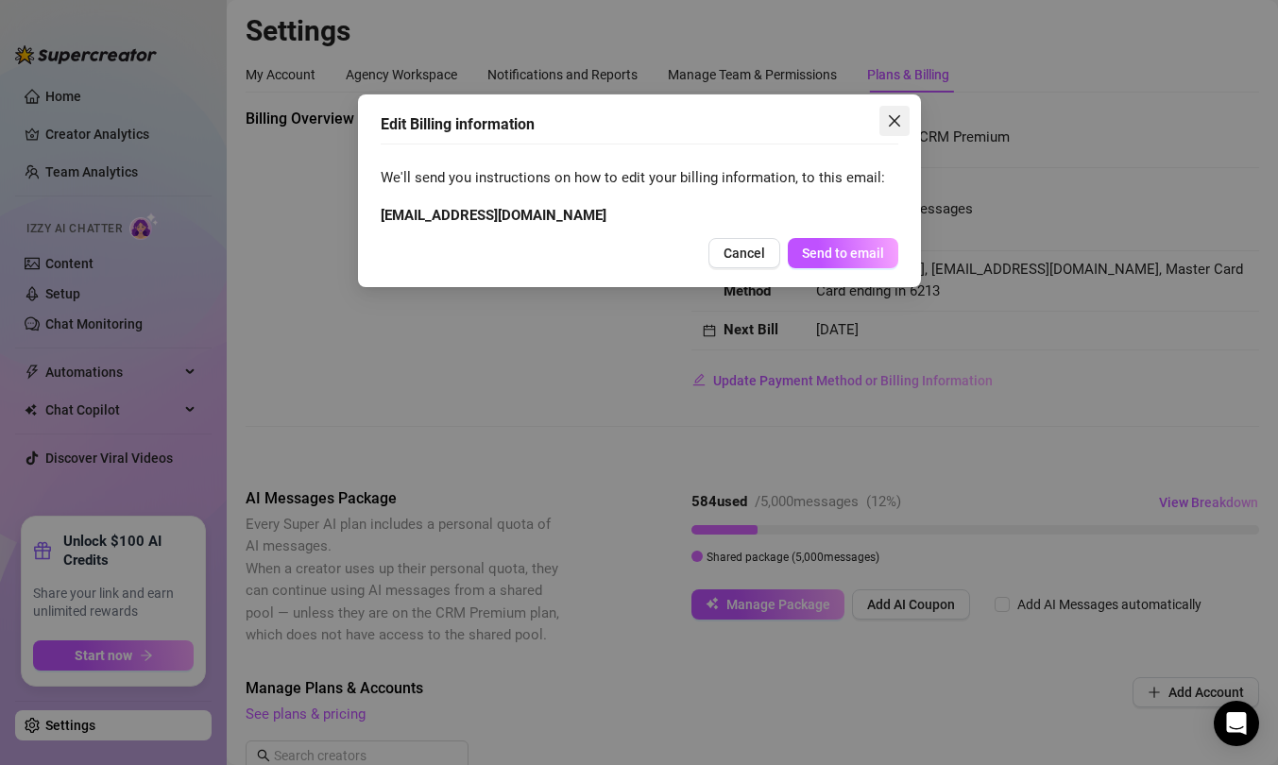
click at [888, 121] on icon "close" at bounding box center [894, 120] width 15 height 15
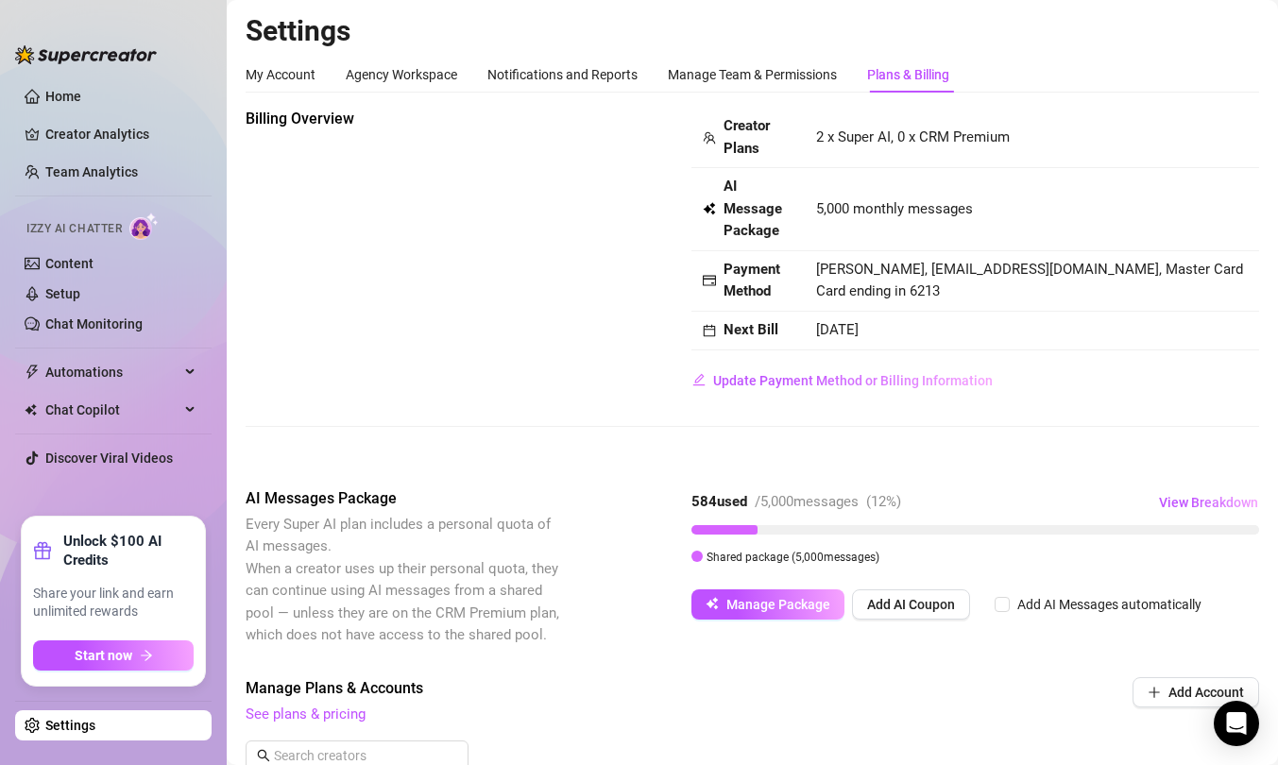
click at [849, 222] on td "5,000 monthly messages" at bounding box center [1032, 209] width 454 height 83
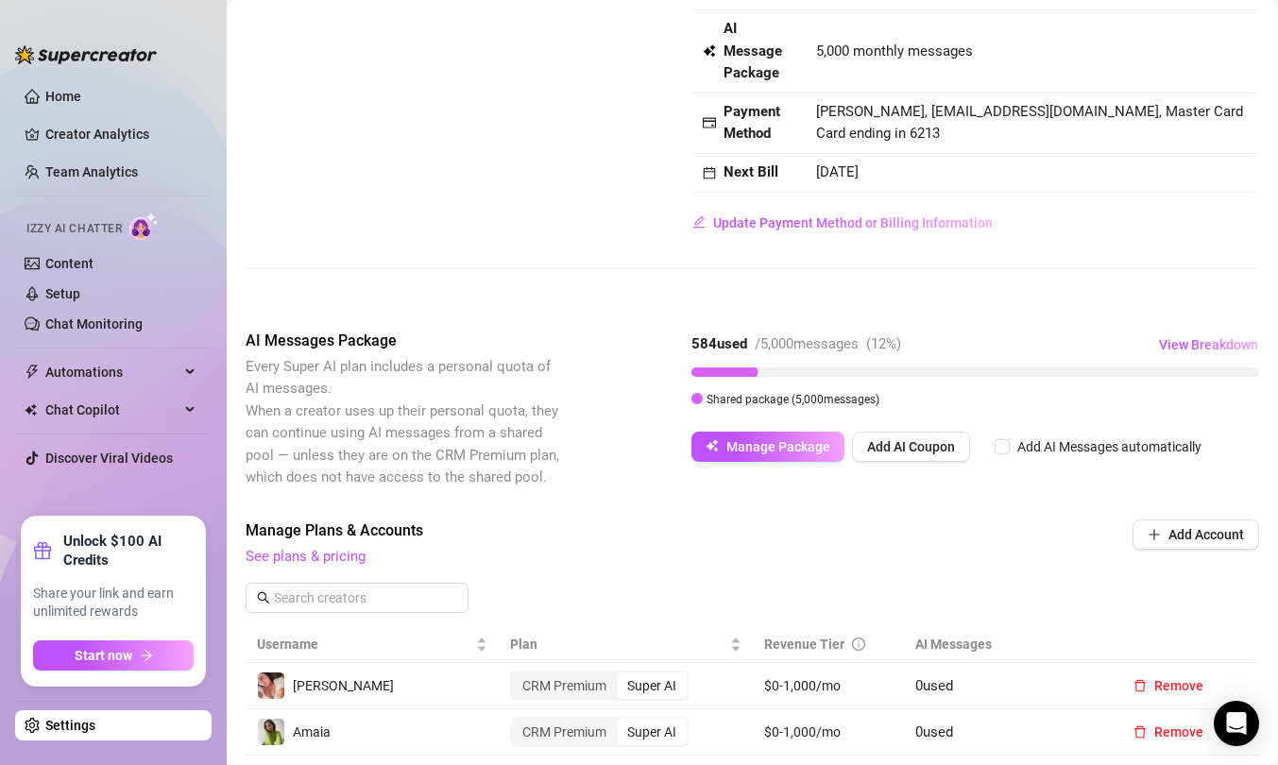
scroll to position [160, 0]
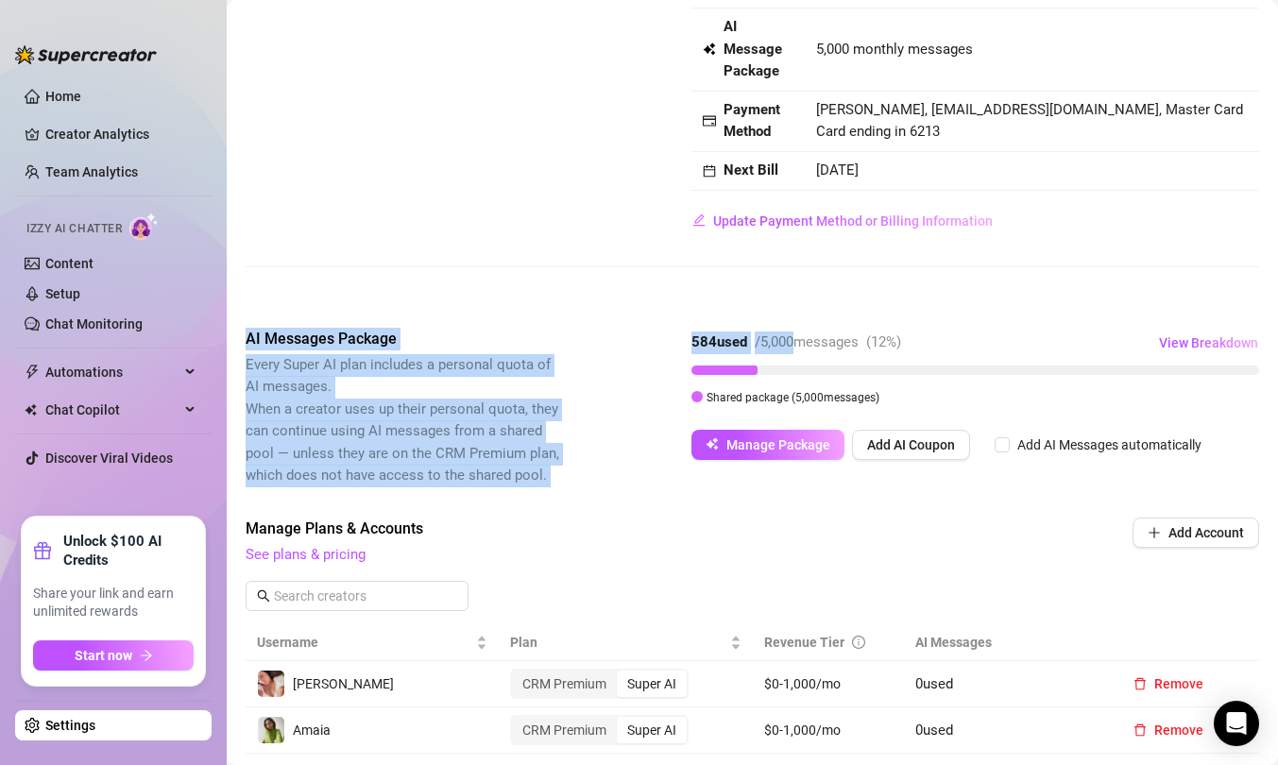
drag, startPoint x: 807, startPoint y: 309, endPoint x: 802, endPoint y: 350, distance: 41.8
click at [802, 350] on div "Billing Overview Creator Plans 2 x Super AI, 0 x CRM Premium AI Message Package…" at bounding box center [753, 511] width 1014 height 1127
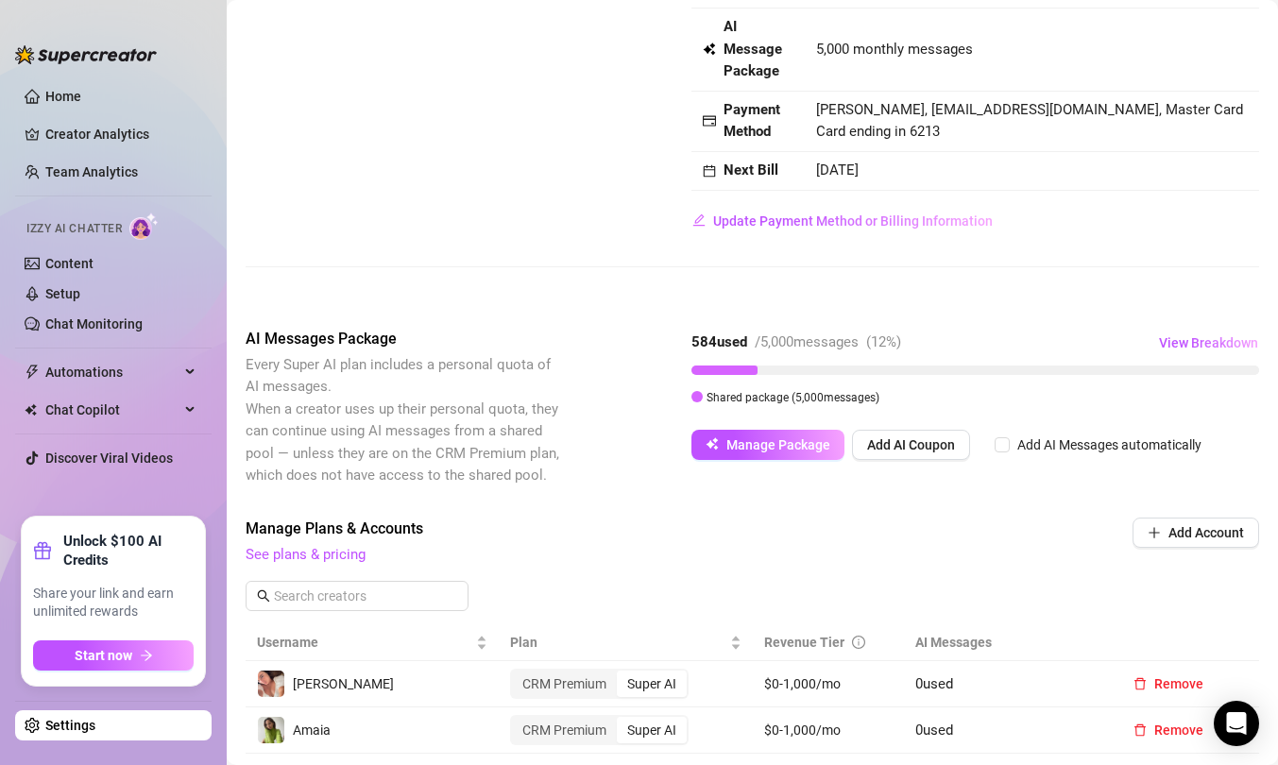
click at [802, 350] on div "/ 5,000 messages" at bounding box center [807, 343] width 104 height 23
click at [887, 341] on span "( 12 %)" at bounding box center [883, 341] width 35 height 17
drag, startPoint x: 909, startPoint y: 337, endPoint x: 906, endPoint y: 406, distance: 69.0
click at [906, 406] on div "584 used / 5,000 messages ( 12 %) View Breakdown Shared package ( 5,000 message…" at bounding box center [975, 367] width 568 height 79
click at [906, 406] on div "Shared package ( 5,000 messages)" at bounding box center [975, 396] width 568 height 21
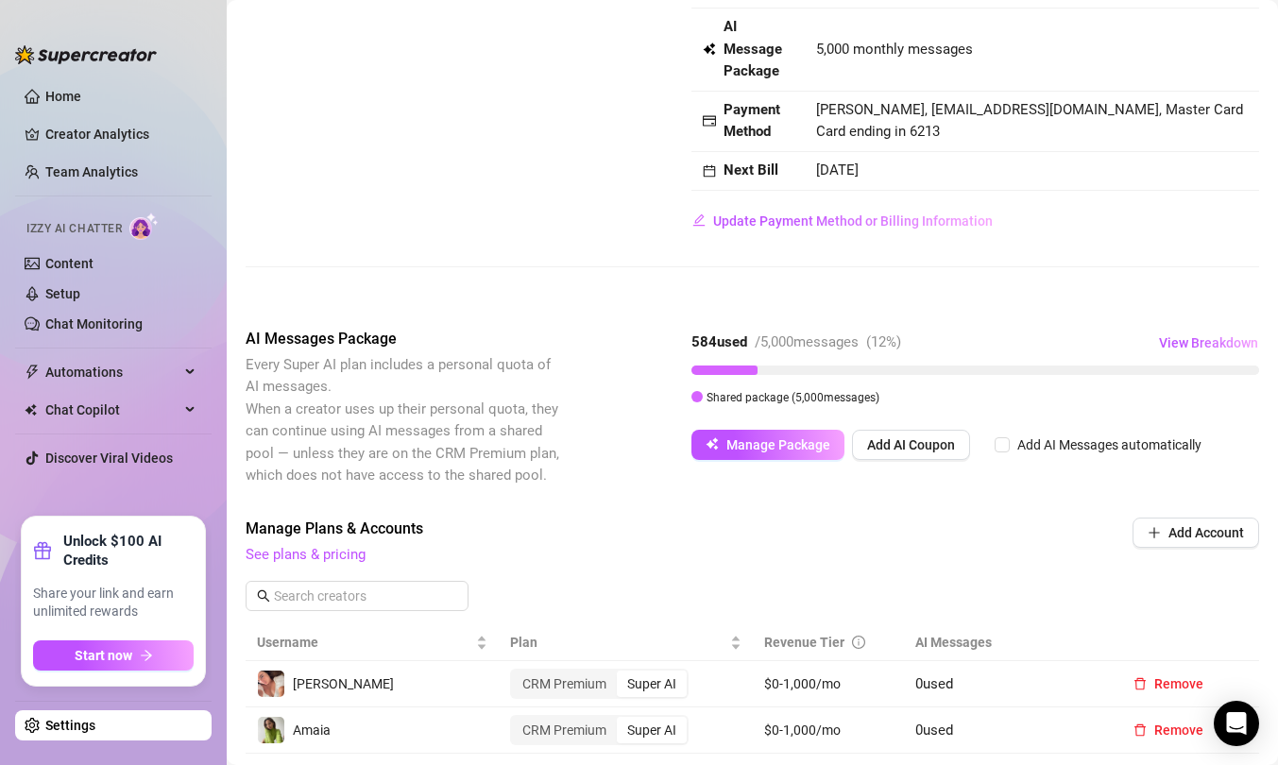
drag, startPoint x: 907, startPoint y: 401, endPoint x: 912, endPoint y: 378, distance: 24.3
click at [912, 378] on div "584 used / 5,000 messages ( 12 %) View Breakdown Shared package ( 5,000 message…" at bounding box center [975, 367] width 568 height 79
drag, startPoint x: 914, startPoint y: 378, endPoint x: 909, endPoint y: 400, distance: 22.5
click at [909, 400] on div "584 used / 5,000 messages ( 12 %) View Breakdown Shared package ( 5,000 message…" at bounding box center [975, 367] width 568 height 79
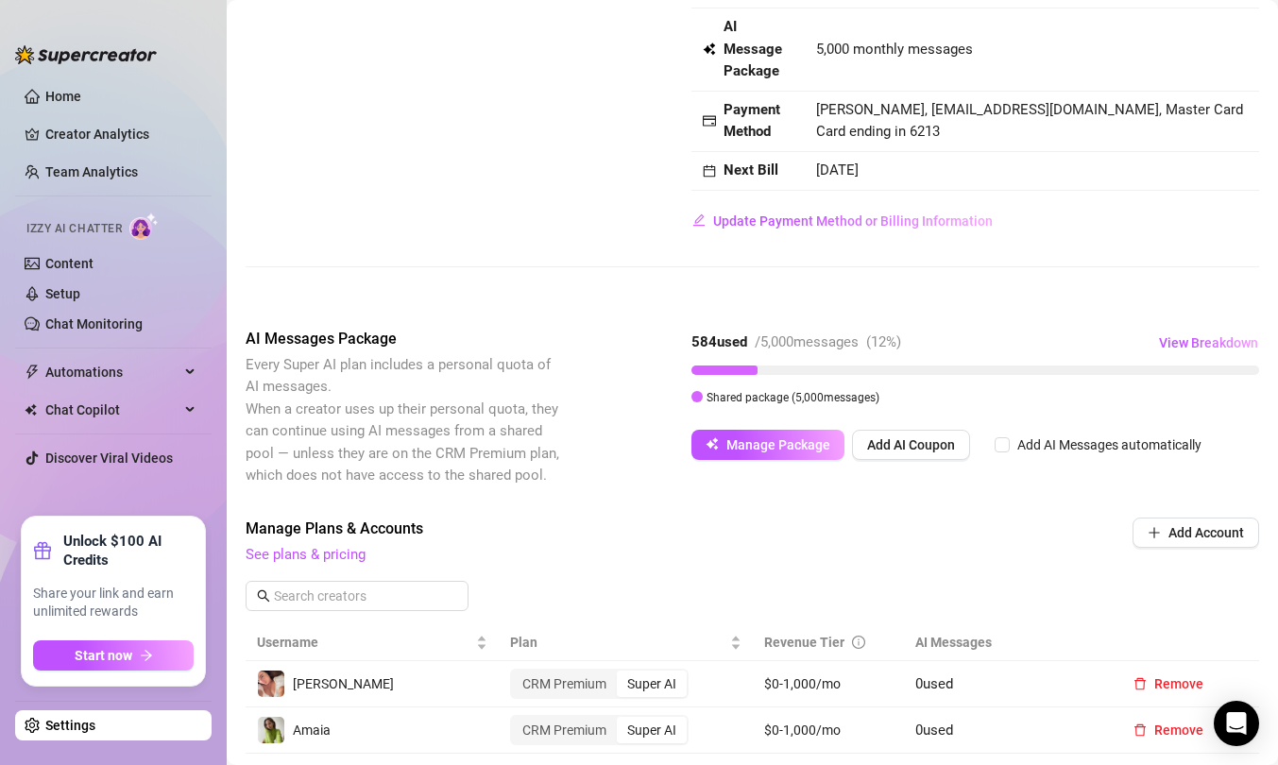
click at [909, 400] on div "Shared package ( 5,000 messages)" at bounding box center [975, 396] width 568 height 21
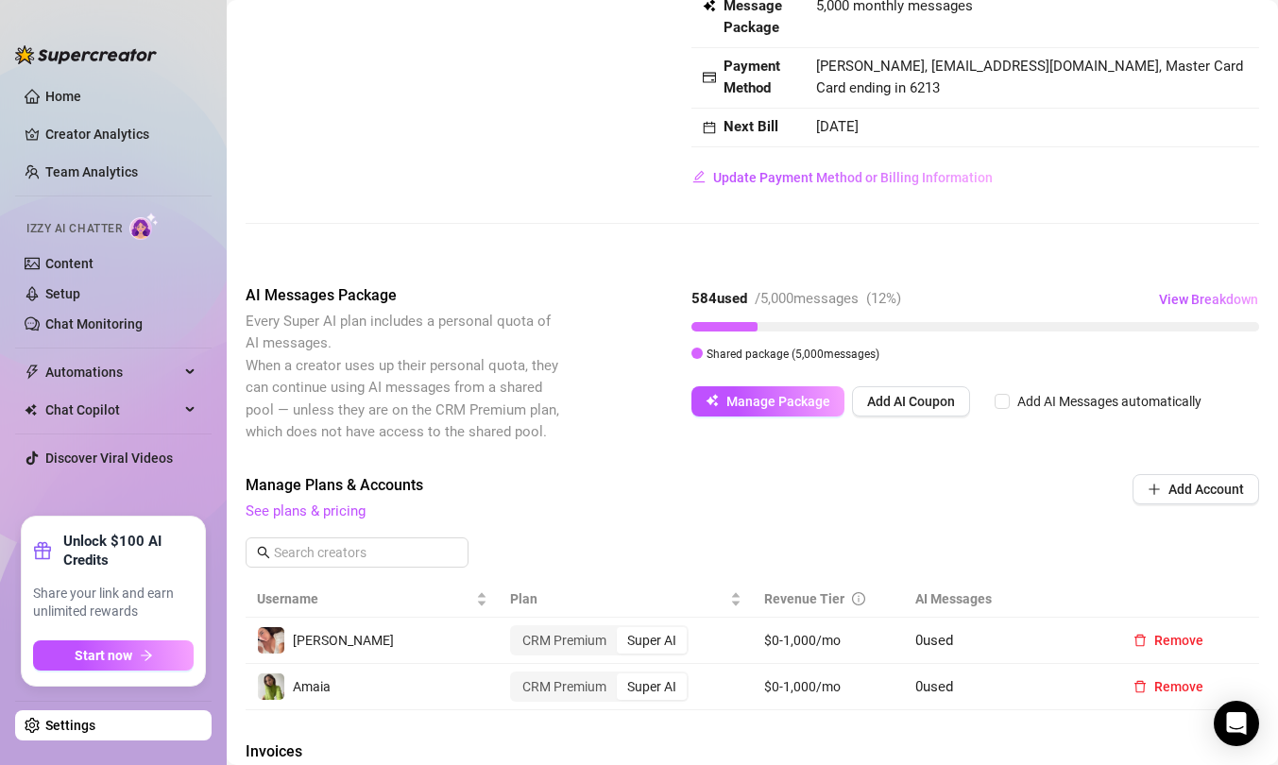
scroll to position [249, 0]
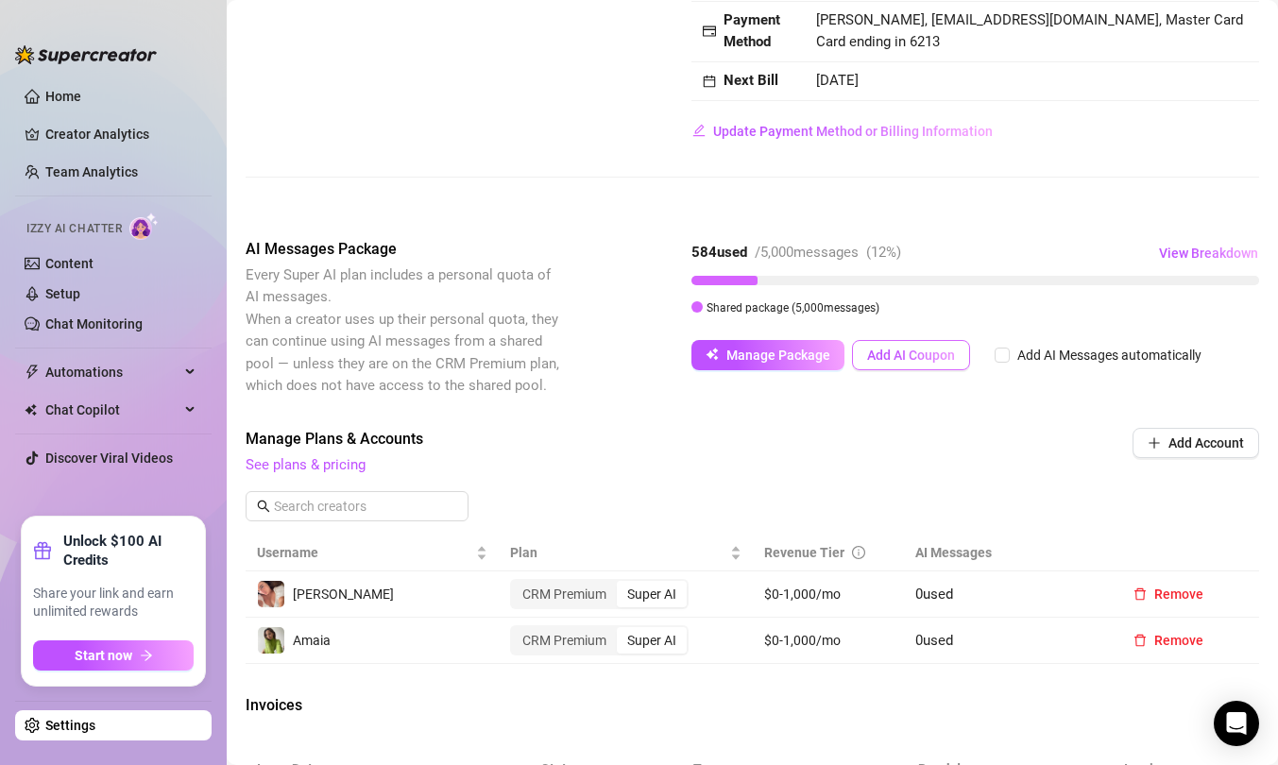
click at [925, 355] on span "Add AI Coupon" at bounding box center [911, 355] width 88 height 15
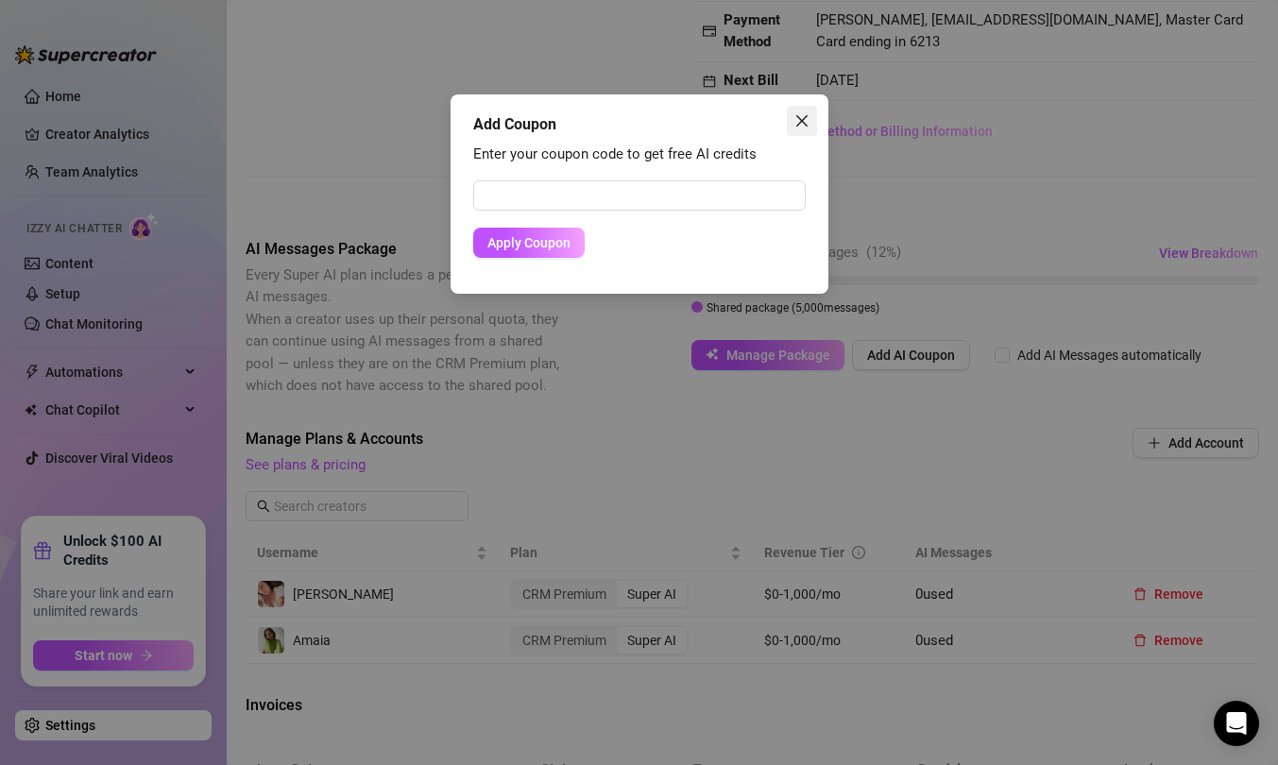
click at [804, 124] on icon "close" at bounding box center [800, 120] width 11 height 11
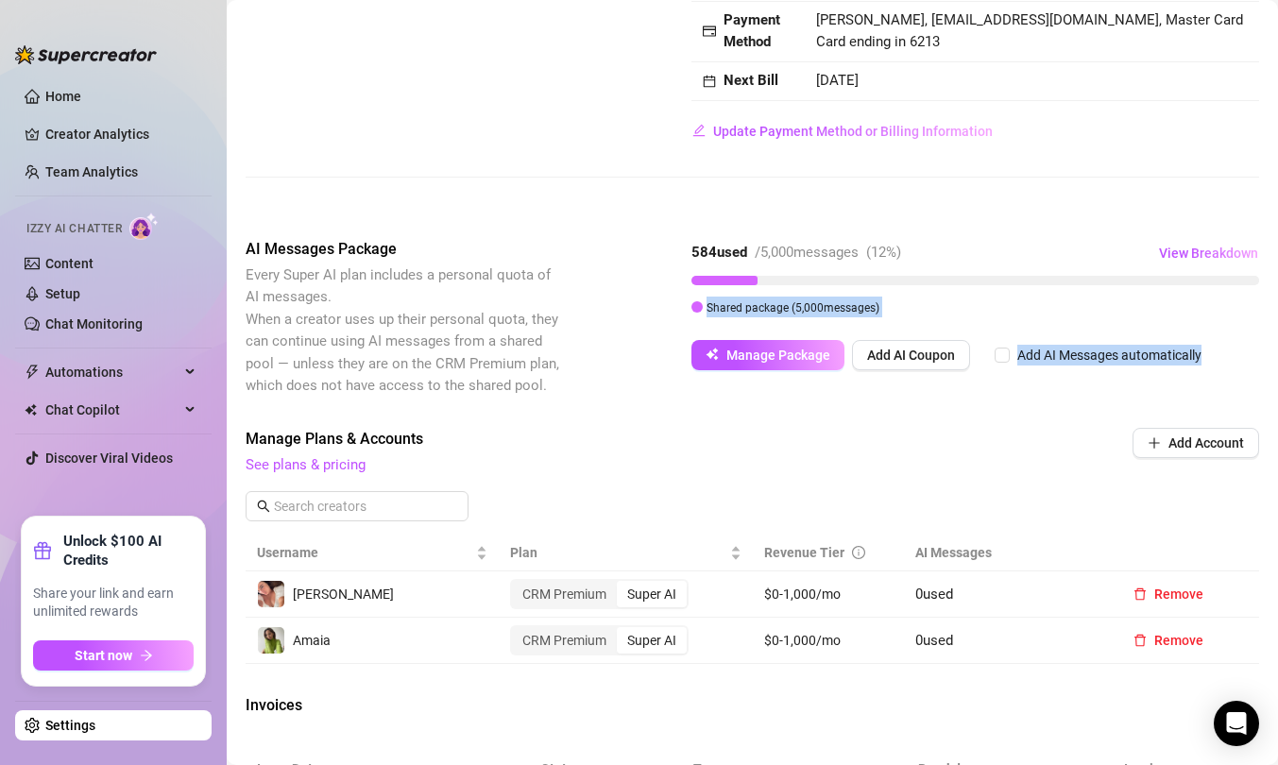
drag, startPoint x: 1003, startPoint y: 402, endPoint x: 1078, endPoint y: 226, distance: 191.7
click at [952, 226] on div "Billing Overview Creator Plans 2 x Super AI, 0 x CRM Premium AI Message Package…" at bounding box center [753, 421] width 1014 height 1127
click at [952, 264] on button "View Breakdown" at bounding box center [1208, 253] width 101 height 30
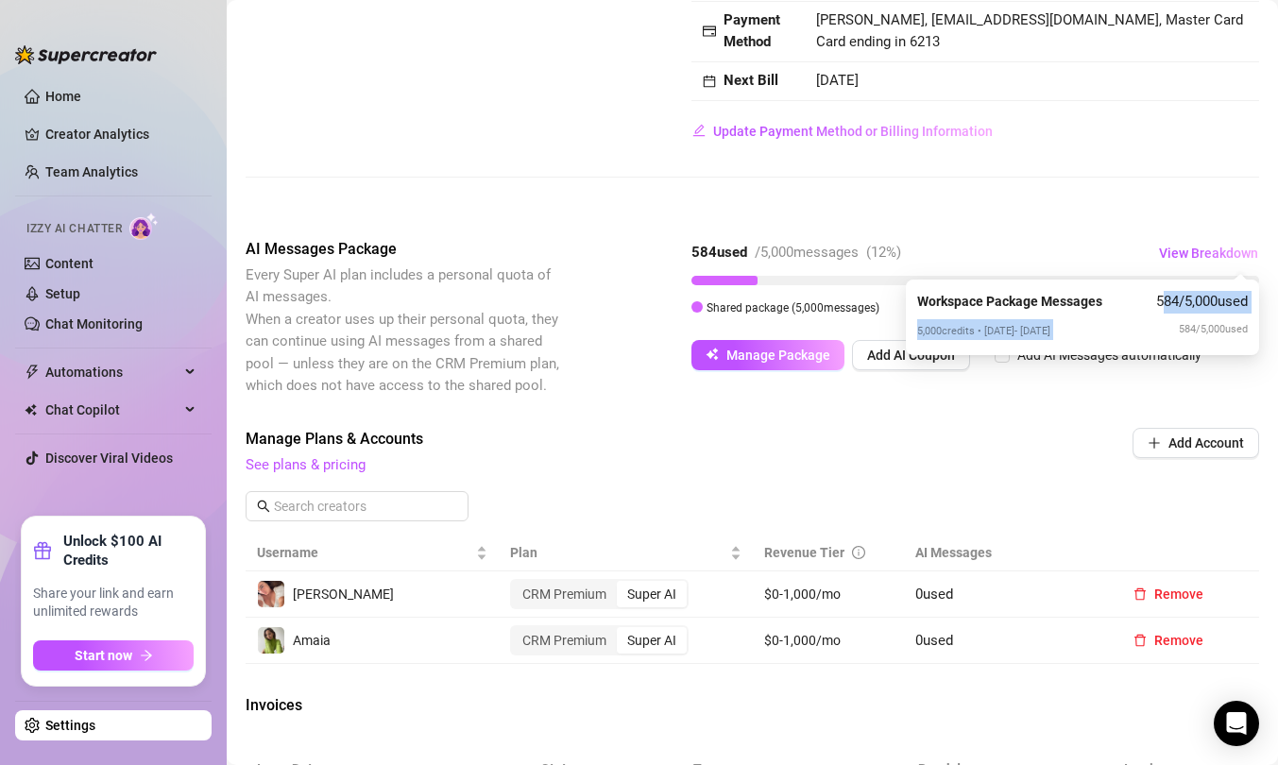
drag, startPoint x: 1159, startPoint y: 307, endPoint x: 1167, endPoint y: 330, distance: 24.2
click at [952, 330] on div "Workspace Package Messages 584 / 5,000 used 5,000 credits • [DATE] - [DATE] 584…" at bounding box center [1082, 315] width 331 height 49
click at [952, 306] on span "584 / 5,000 used" at bounding box center [1202, 305] width 92 height 28
drag, startPoint x: 1165, startPoint y: 300, endPoint x: 1214, endPoint y: 320, distance: 53.0
click at [952, 320] on div "Workspace Package Messages 584 / 5,000 used 5,000 credits • [DATE] - [DATE] 584…" at bounding box center [1082, 315] width 331 height 49
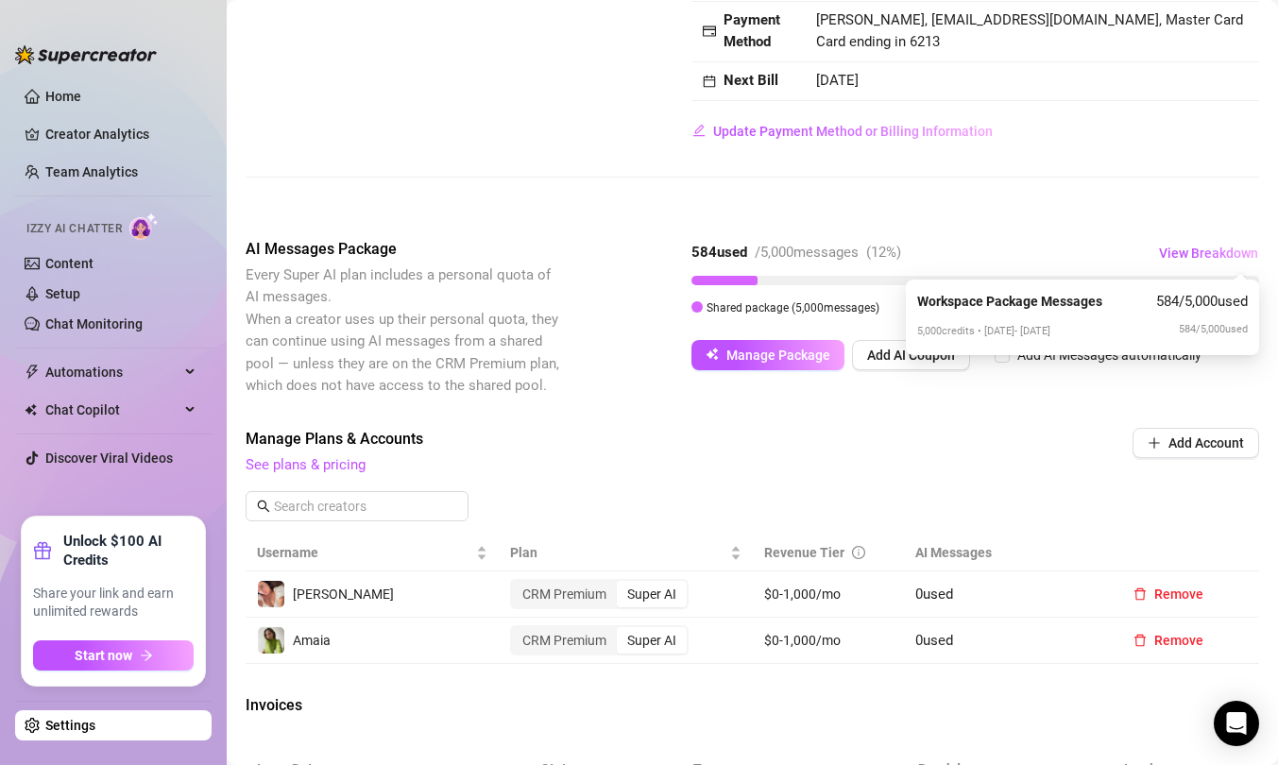
click at [952, 312] on span "584 / 5,000 used" at bounding box center [1202, 305] width 92 height 28
click at [952, 259] on div "584 used / 5,000 messages ( 12 %) View Breakdown" at bounding box center [975, 253] width 568 height 30
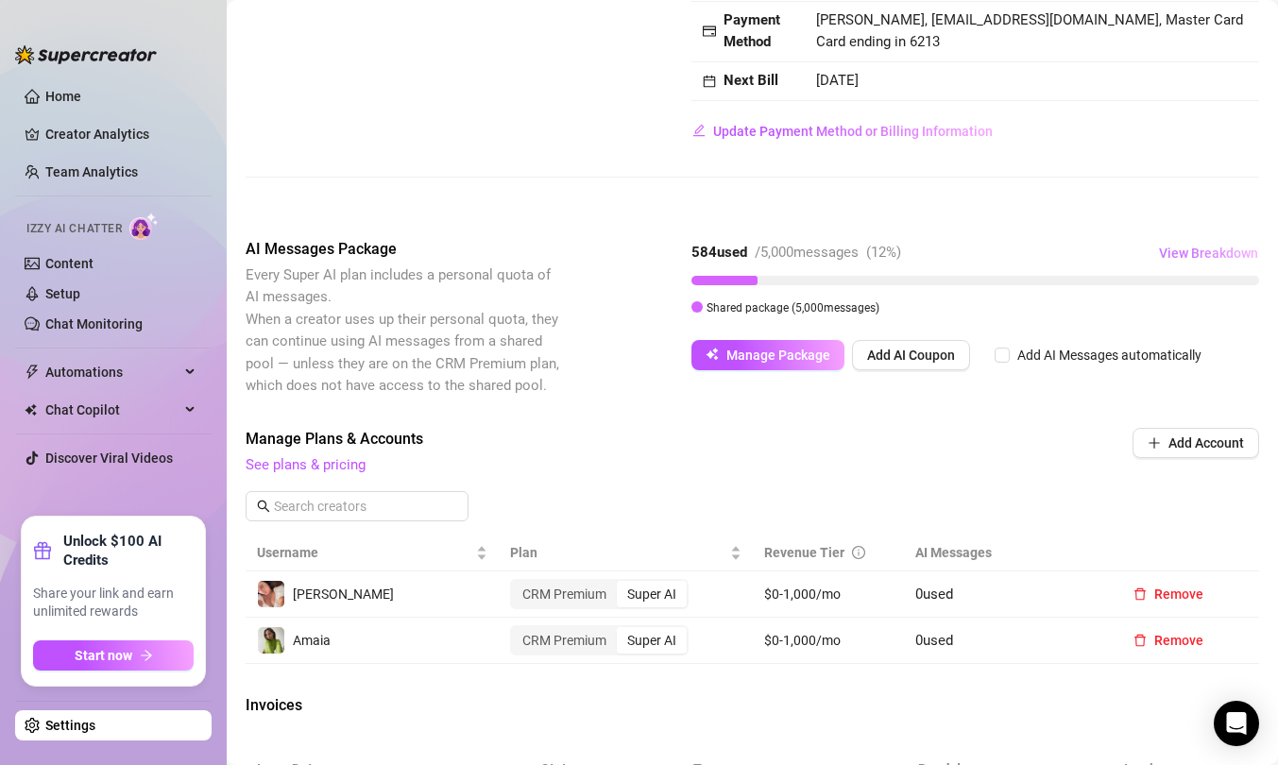
click at [952, 257] on span "View Breakdown" at bounding box center [1208, 253] width 99 height 15
click at [81, 98] on link "Home" at bounding box center [63, 96] width 36 height 15
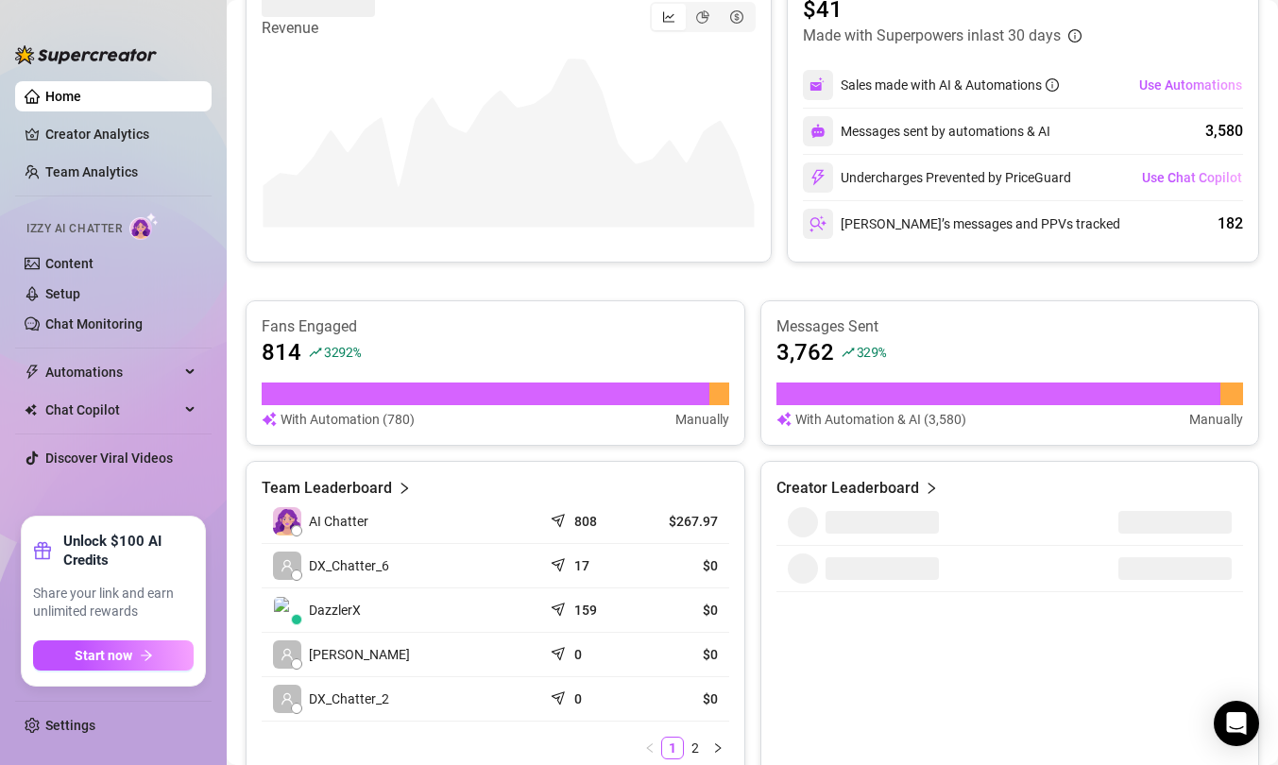
scroll to position [459, 0]
click at [902, 361] on div "3,762 329 %" at bounding box center [1010, 353] width 468 height 30
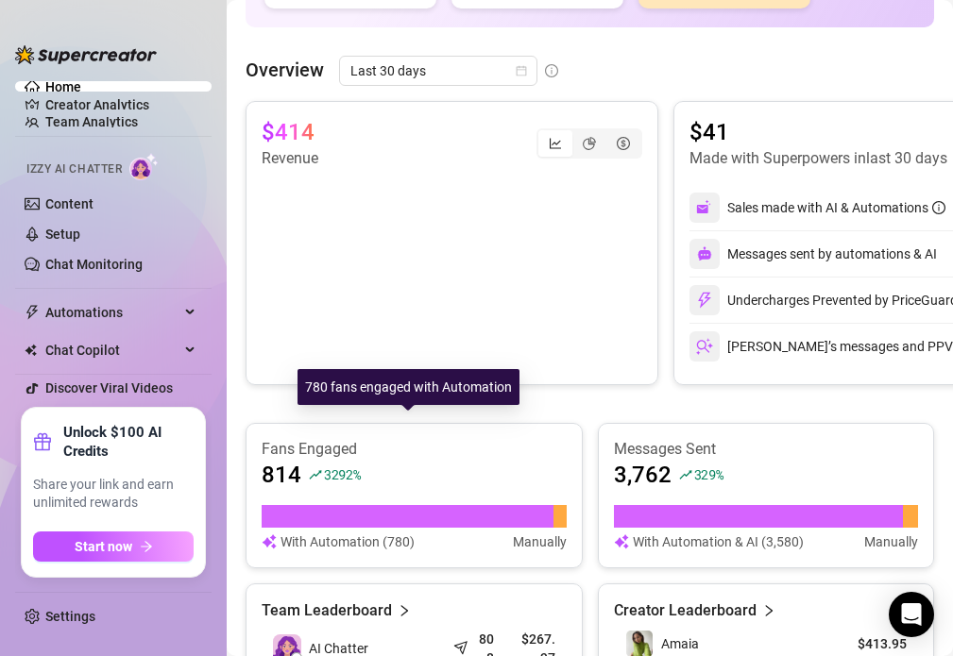
scroll to position [292, 0]
